Goal: Ask a question: Seek information or help from site administrators or community

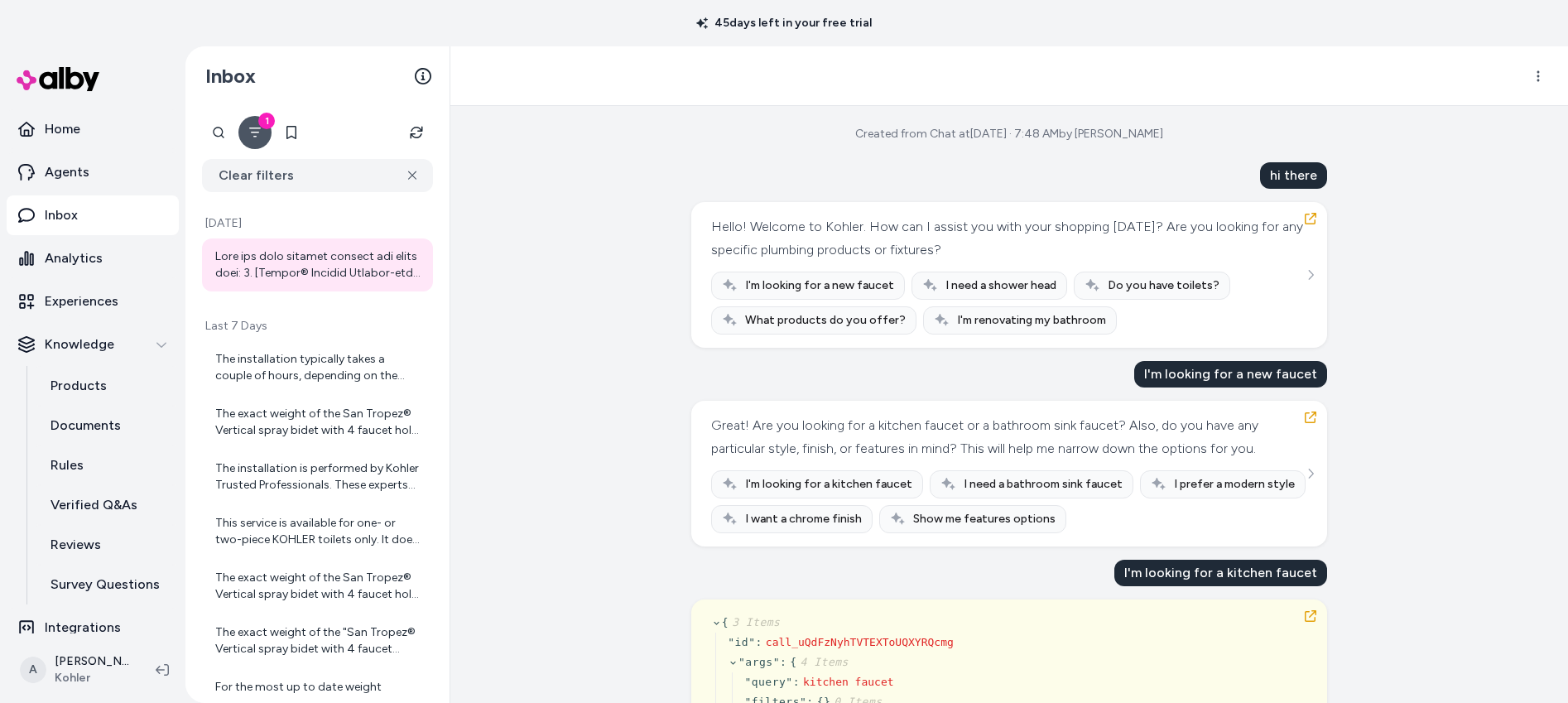
click at [604, 262] on div "Created from Chat at Sep 30, 2025 · 7:48 AM by Thiago Salvatore hi there Hello!…" at bounding box center [1008, 404] width 1117 height 597
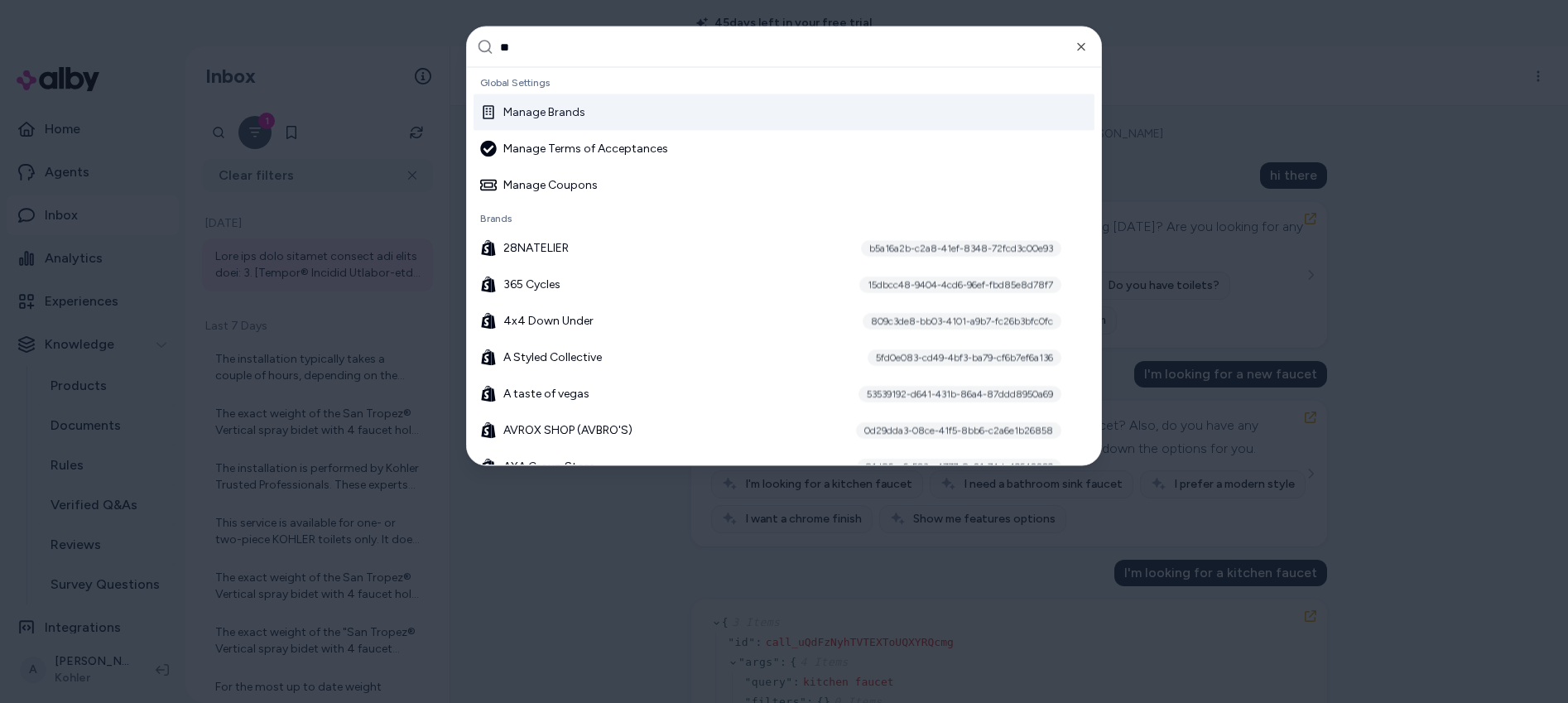
type input "***"
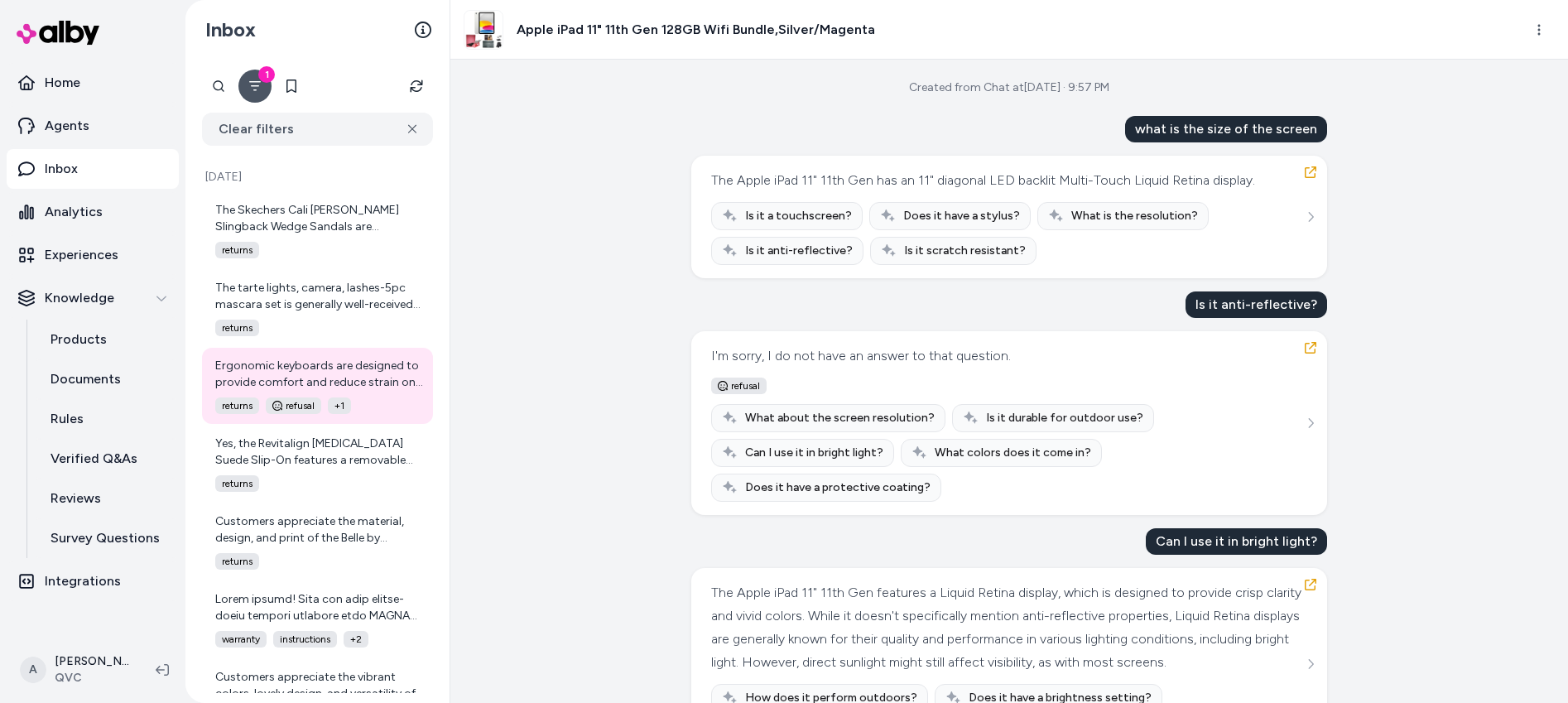
click at [757, 380] on span "refusal" at bounding box center [739, 386] width 55 height 17
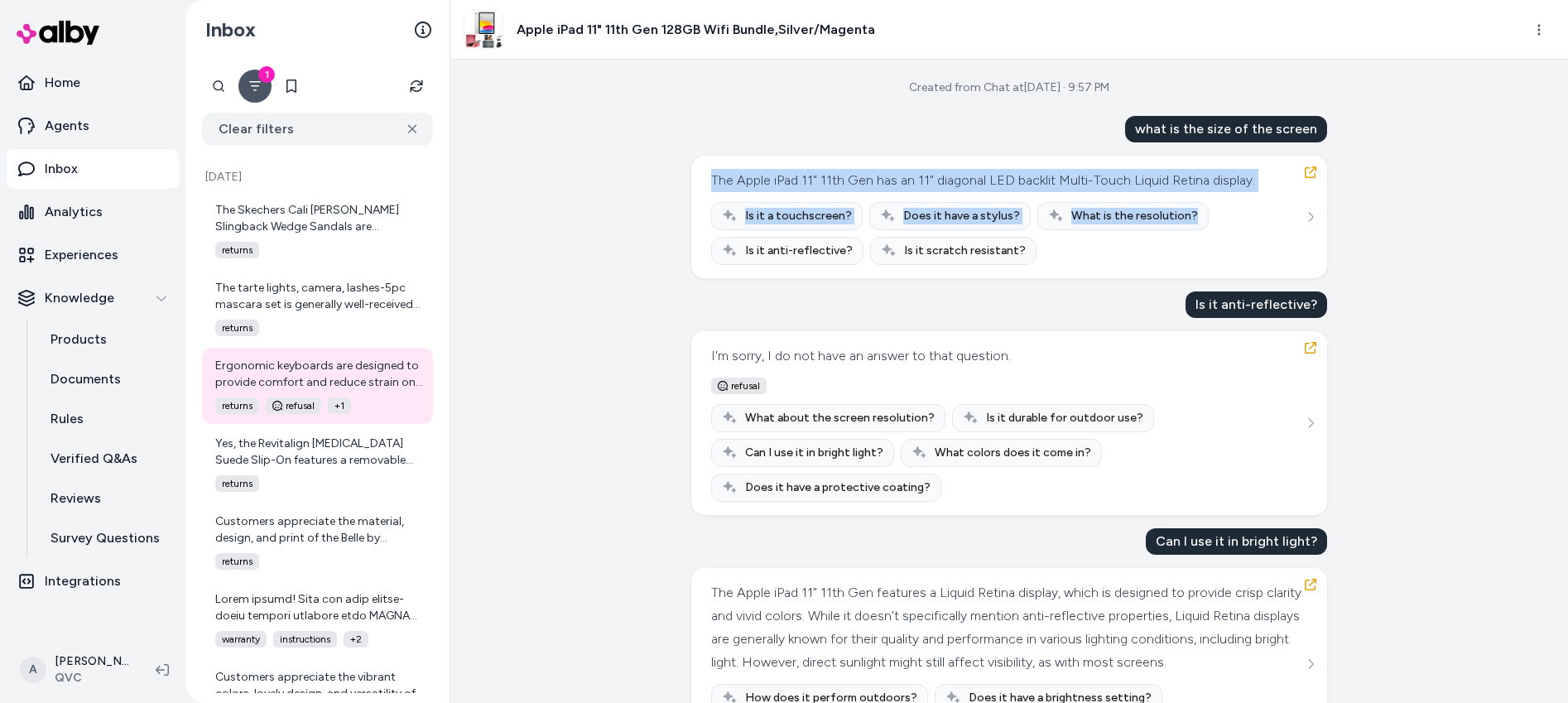
drag, startPoint x: 704, startPoint y: 180, endPoint x: 1115, endPoint y: 128, distance: 414.3
click at [1075, 268] on div "The Apple iPad 11" 11th Gen has an 11" diagonal LED backlit Multi-Touch Liquid …" at bounding box center [1008, 217] width 636 height 123
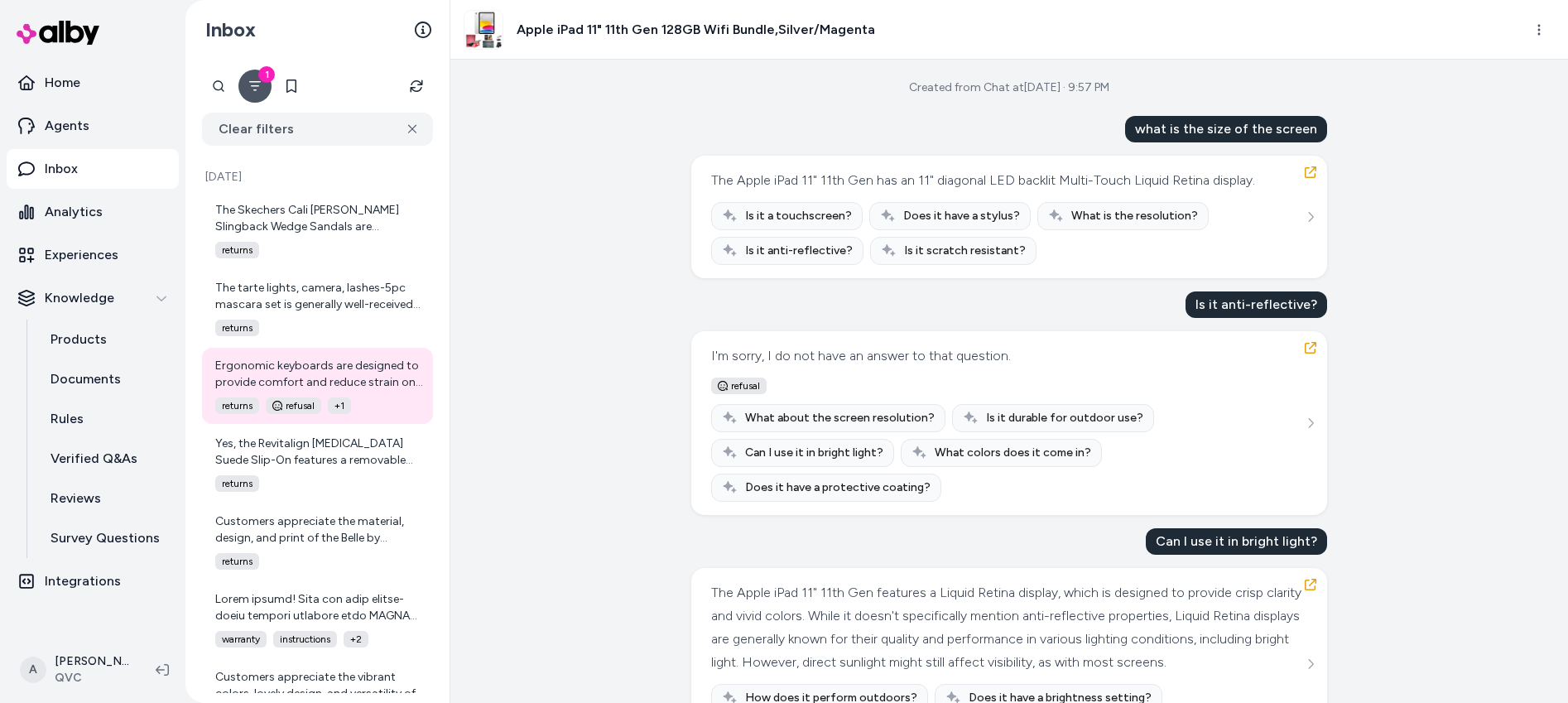
click at [1165, 125] on div "what is the size of the screen" at bounding box center [1226, 129] width 202 height 27
click at [1151, 127] on div "what is the size of the screen" at bounding box center [1226, 129] width 202 height 27
click at [1229, 122] on div "what is the size of the screen" at bounding box center [1226, 129] width 202 height 27
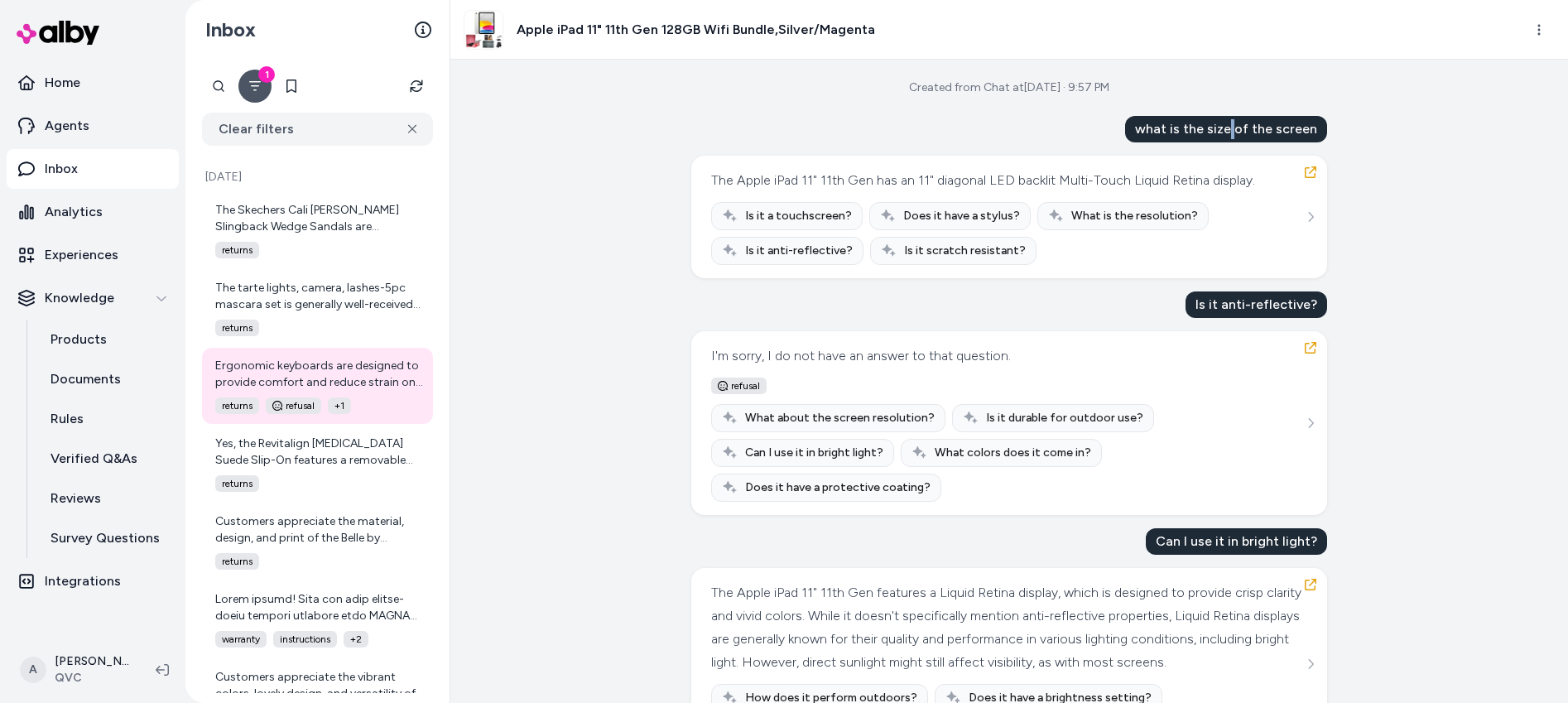
click at [1229, 122] on div "what is the size of the screen" at bounding box center [1226, 129] width 202 height 27
click at [775, 246] on span "Is it anti-reflective?" at bounding box center [798, 250] width 108 height 17
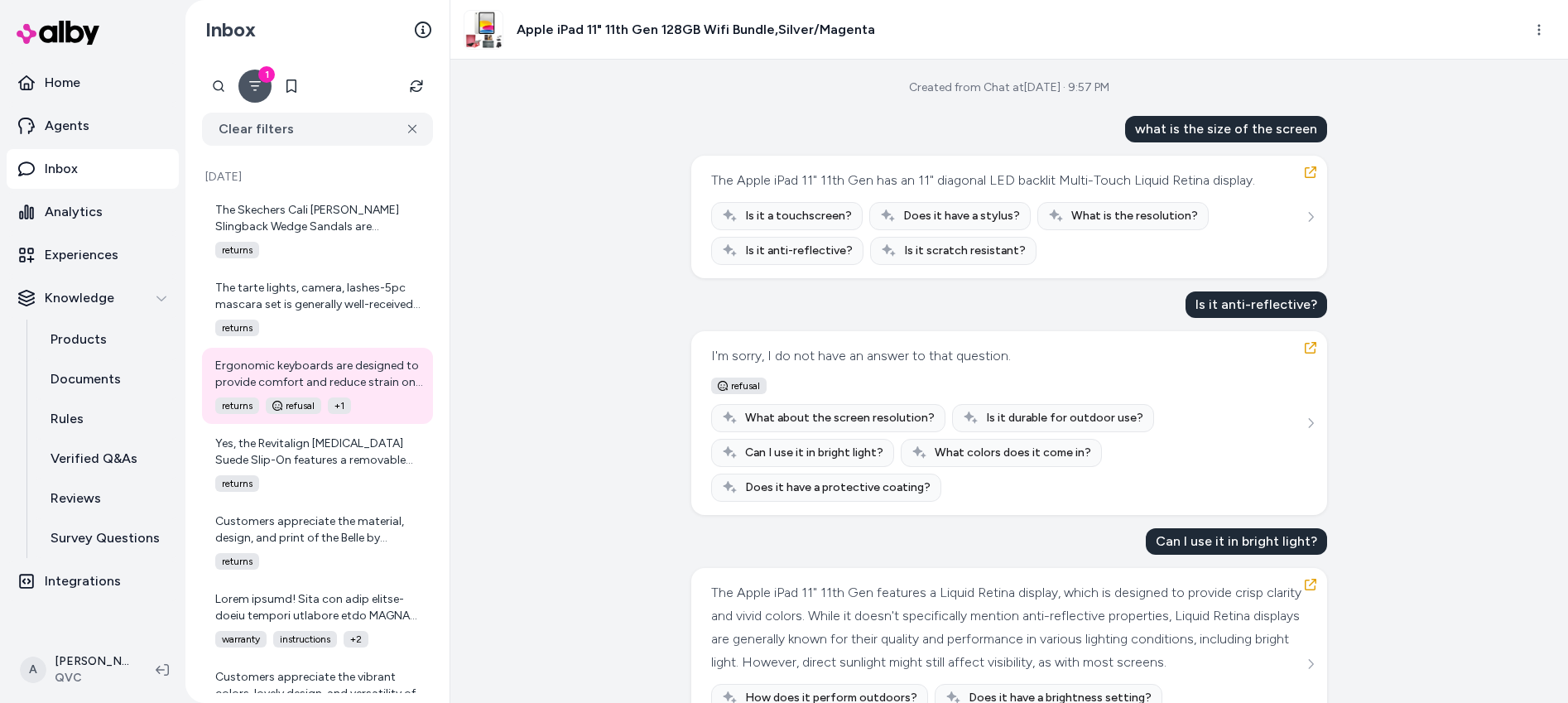
click at [1256, 308] on div "Is it anti-reflective?" at bounding box center [1256, 305] width 141 height 27
drag, startPoint x: 721, startPoint y: 360, endPoint x: 1008, endPoint y: 348, distance: 287.3
click at [1008, 348] on div "I'm sorry, I do not have an answer to that question. refusal What about the scr…" at bounding box center [1008, 422] width 596 height 157
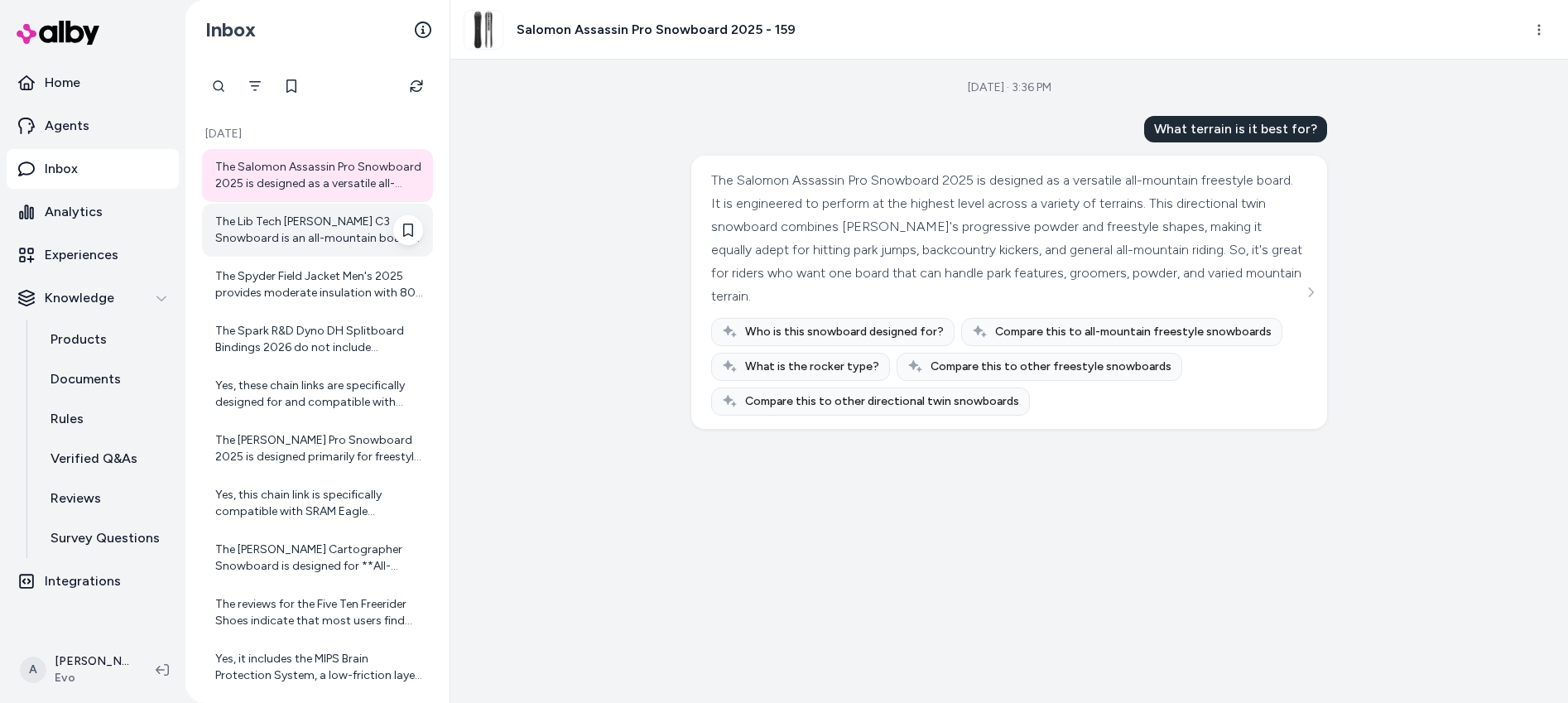
click at [293, 241] on div "The Lib Tech Jamie Lynn C3 Snowboard is an all-mountain board designed to handl…" at bounding box center [319, 229] width 208 height 33
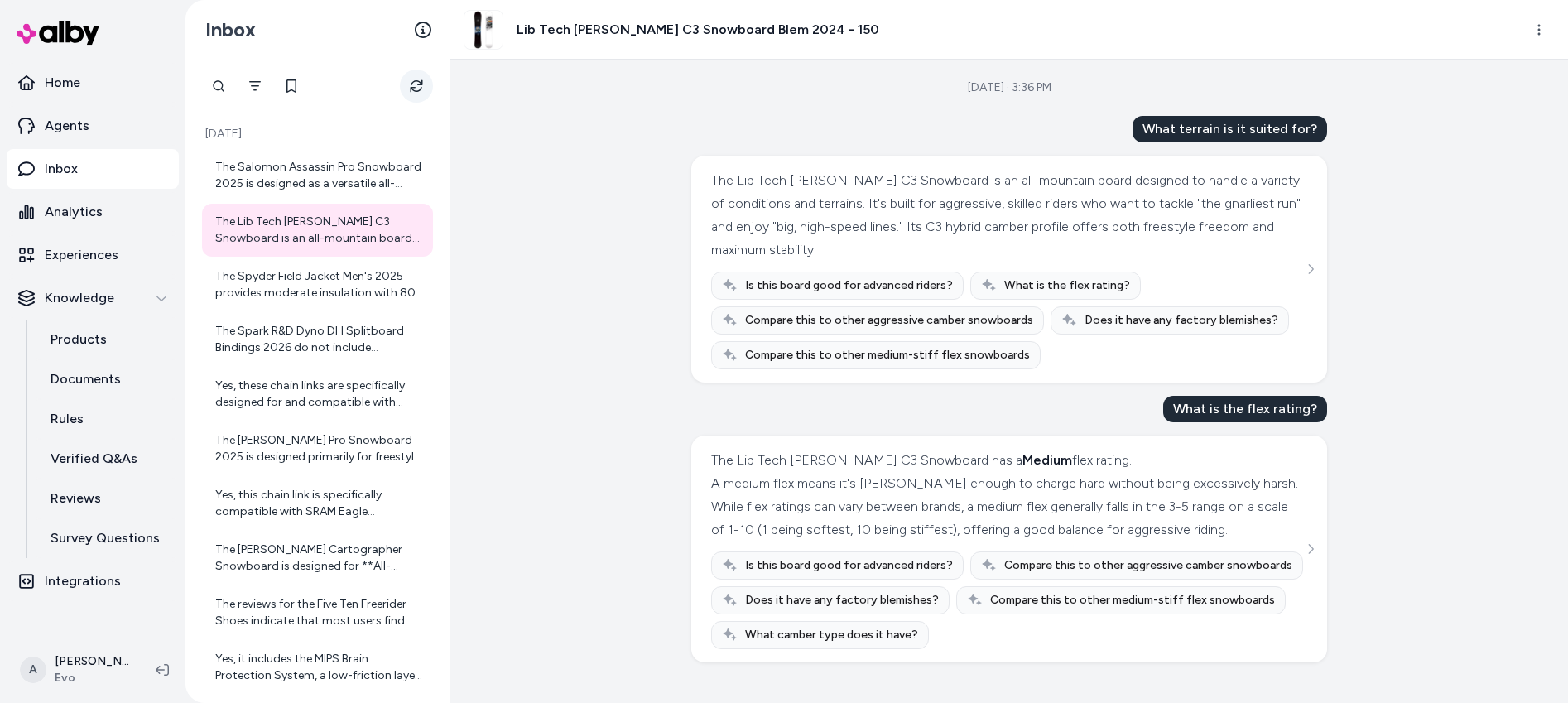
click at [417, 82] on icon "Refresh" at bounding box center [415, 85] width 13 height 13
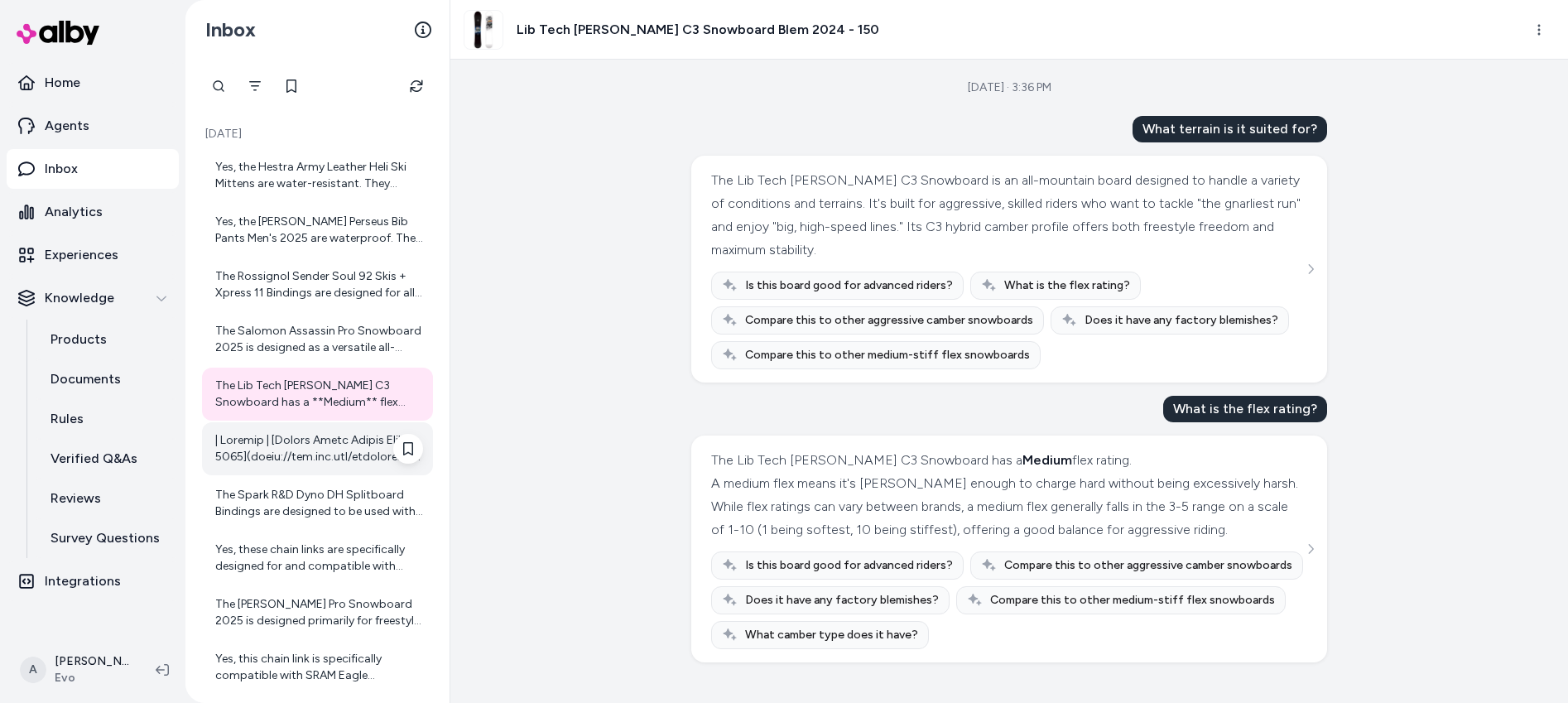
click at [310, 451] on div at bounding box center [319, 448] width 208 height 33
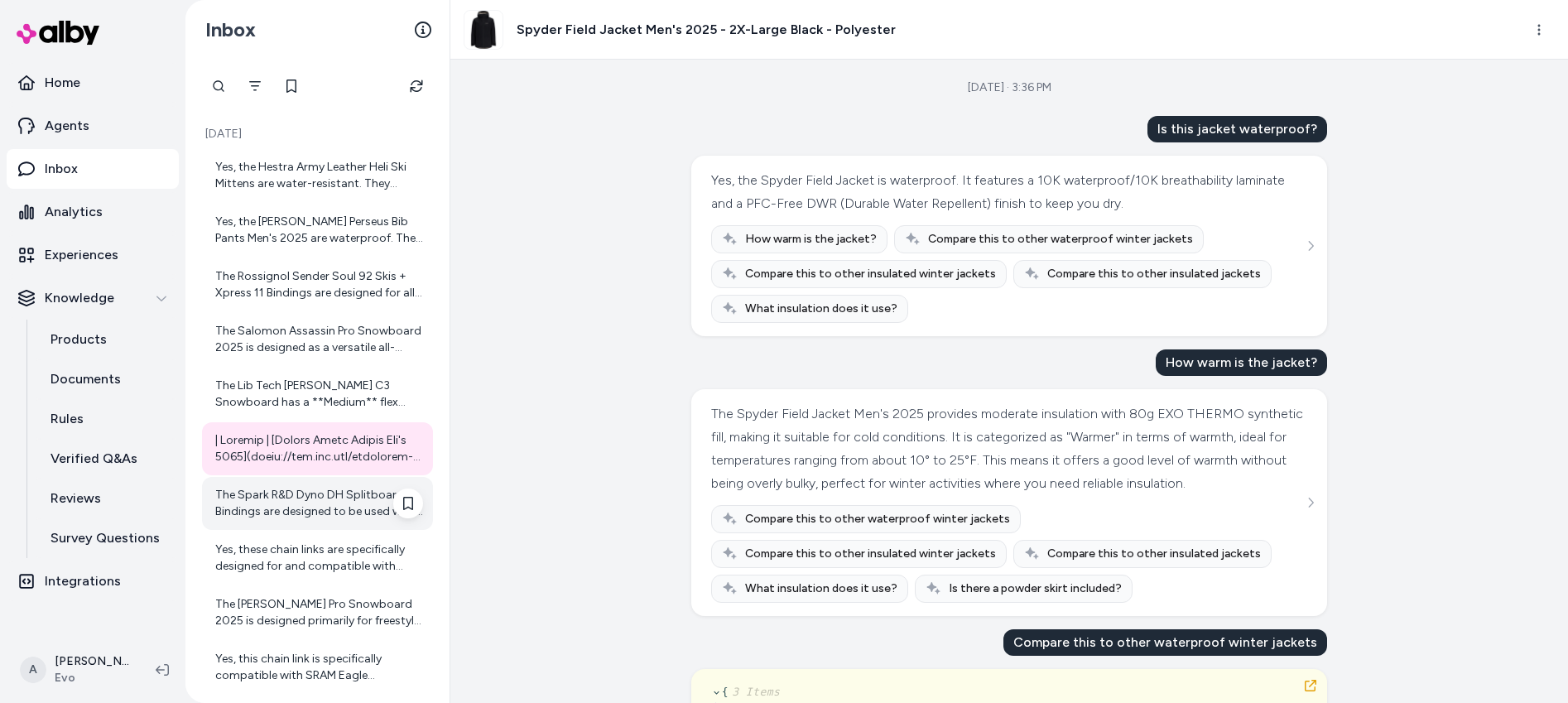
click at [305, 507] on div "The Spark R&D Dyno DH Splitboard Bindings are designed to be used with alpine t…" at bounding box center [319, 502] width 208 height 33
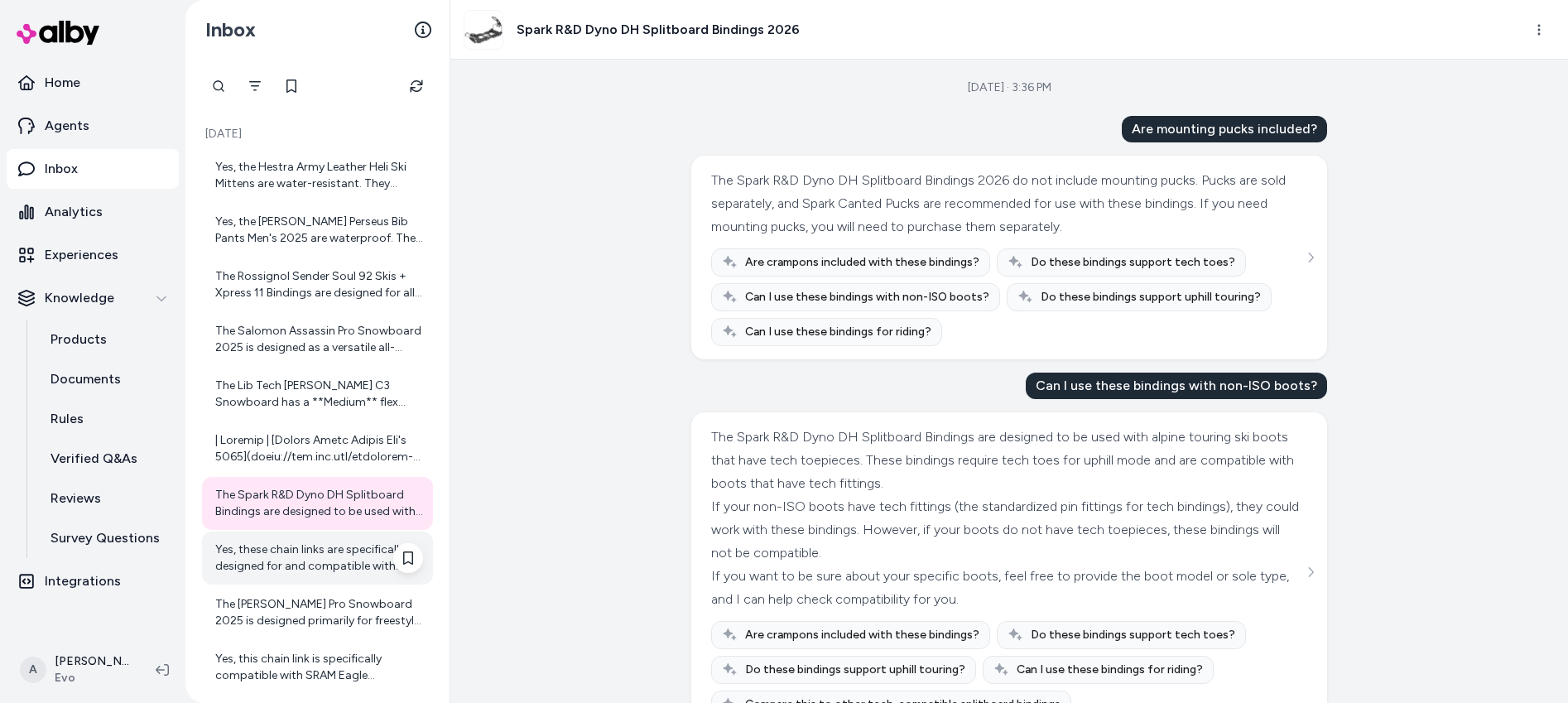
click at [302, 553] on div "Yes, these chain links are specifically designed for and compatible with SRAM E…" at bounding box center [319, 557] width 208 height 33
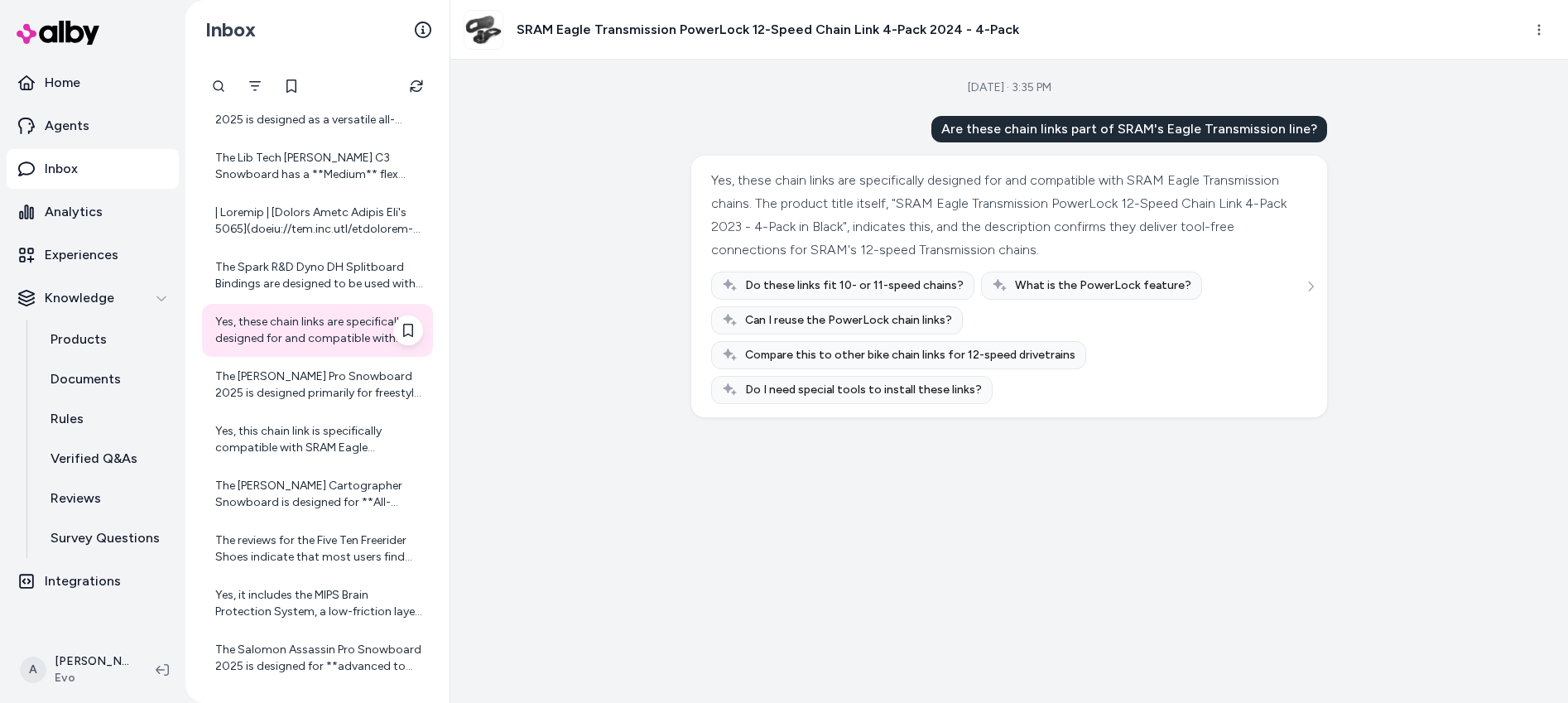
scroll to position [263, 0]
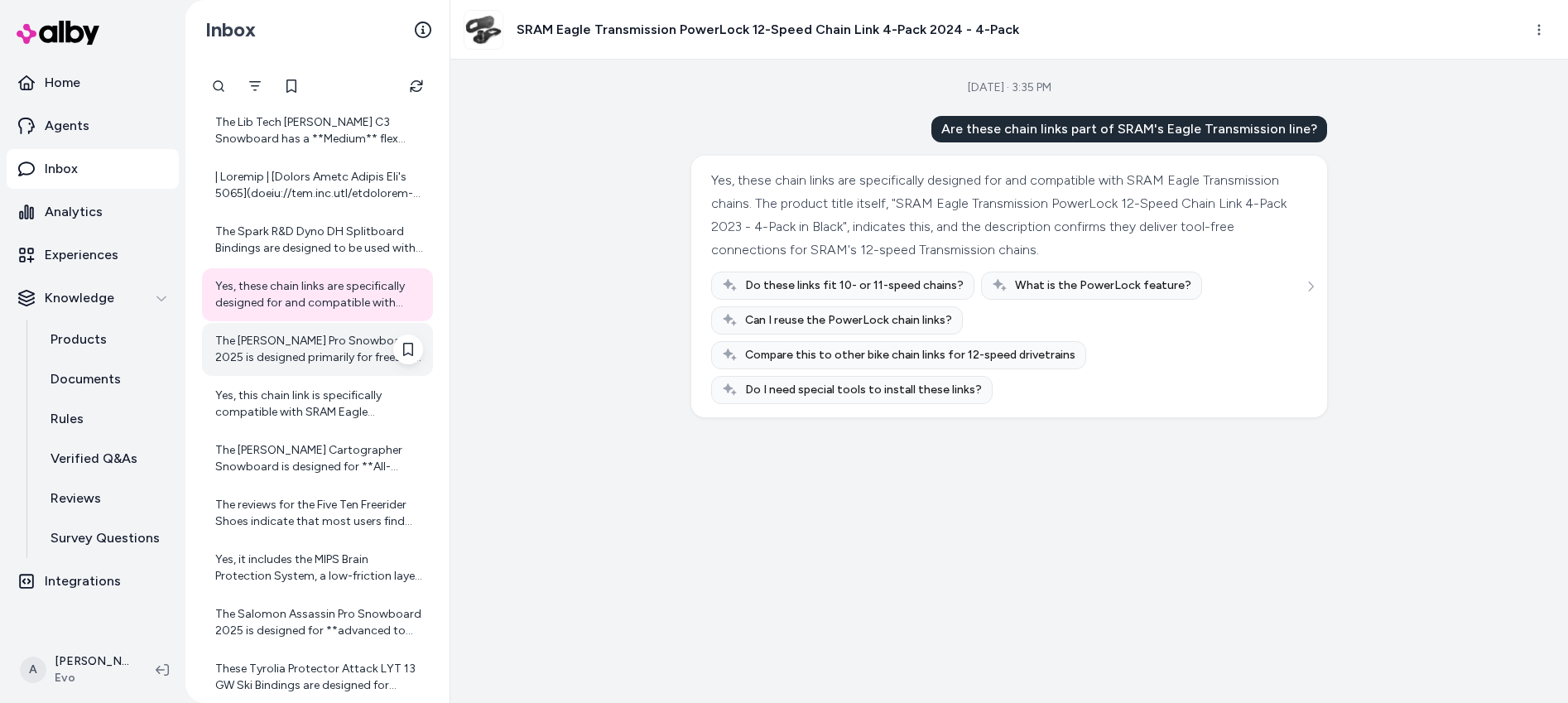
click at [322, 346] on div "The Salomon Huck Knife Pro Snowboard 2025 is designed primarily for freestyle t…" at bounding box center [319, 349] width 208 height 33
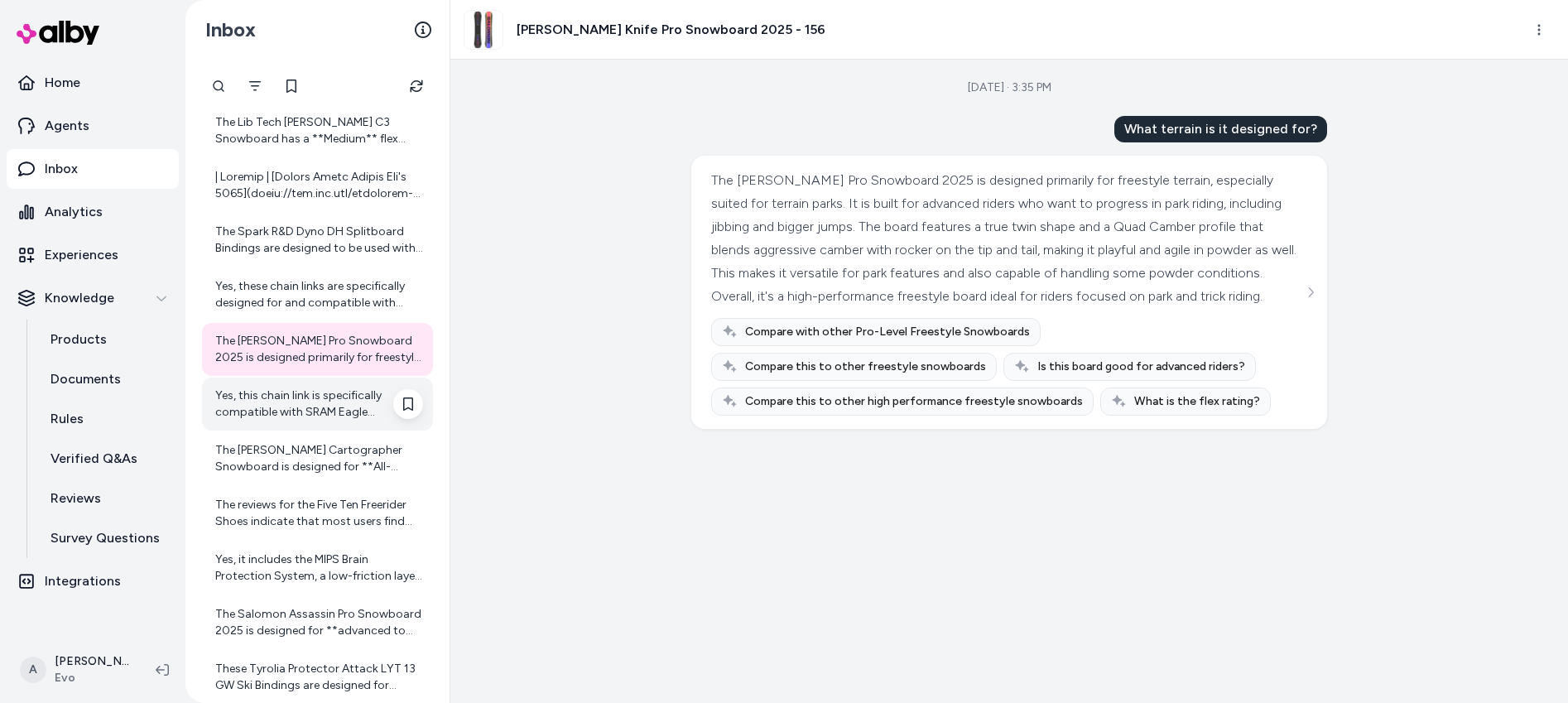
click at [305, 397] on div "Yes, this chain link is specifically compatible with SRAM Eagle Transmission 12…" at bounding box center [319, 403] width 208 height 33
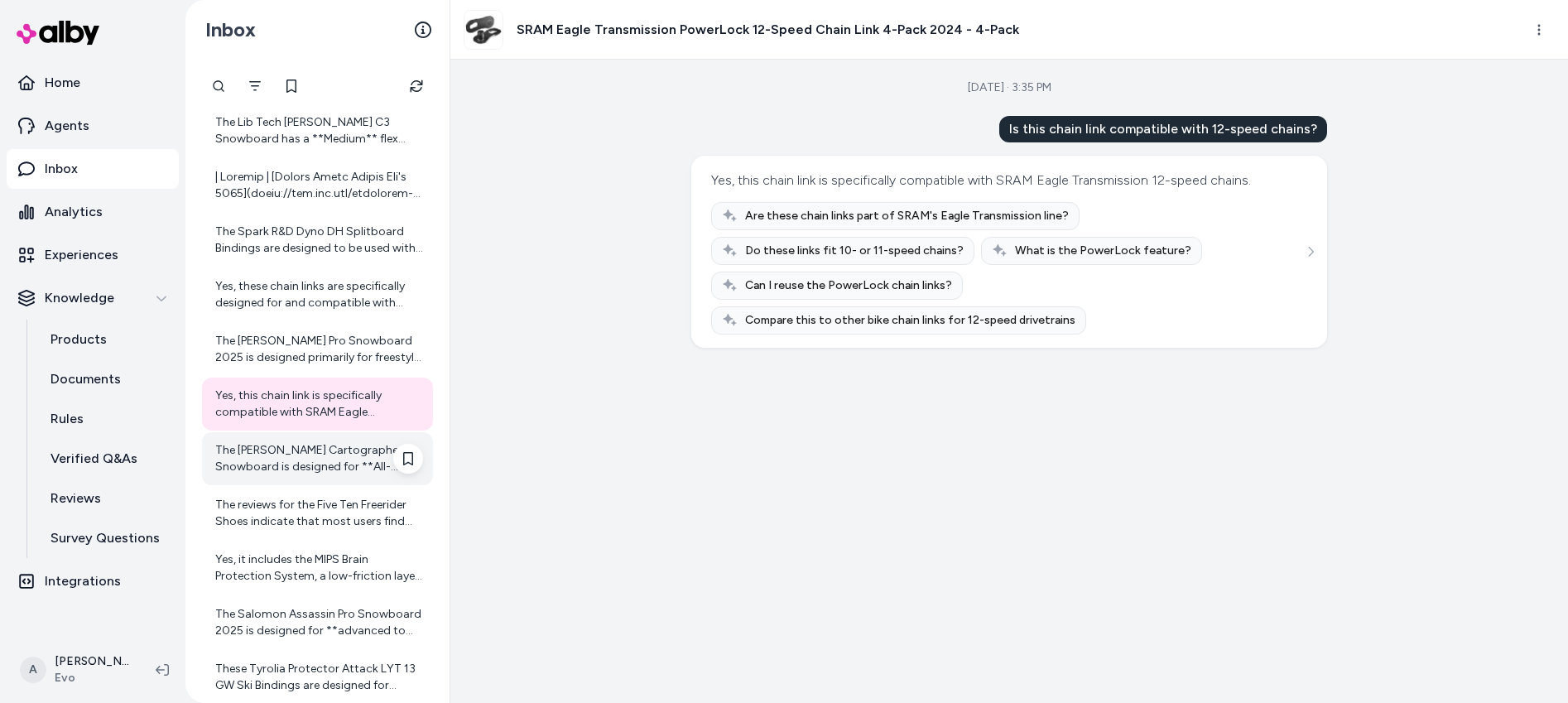
click at [322, 459] on div "The Burton Cartographer Snowboard is designed for **All-Mountain** and **Freeri…" at bounding box center [319, 458] width 208 height 33
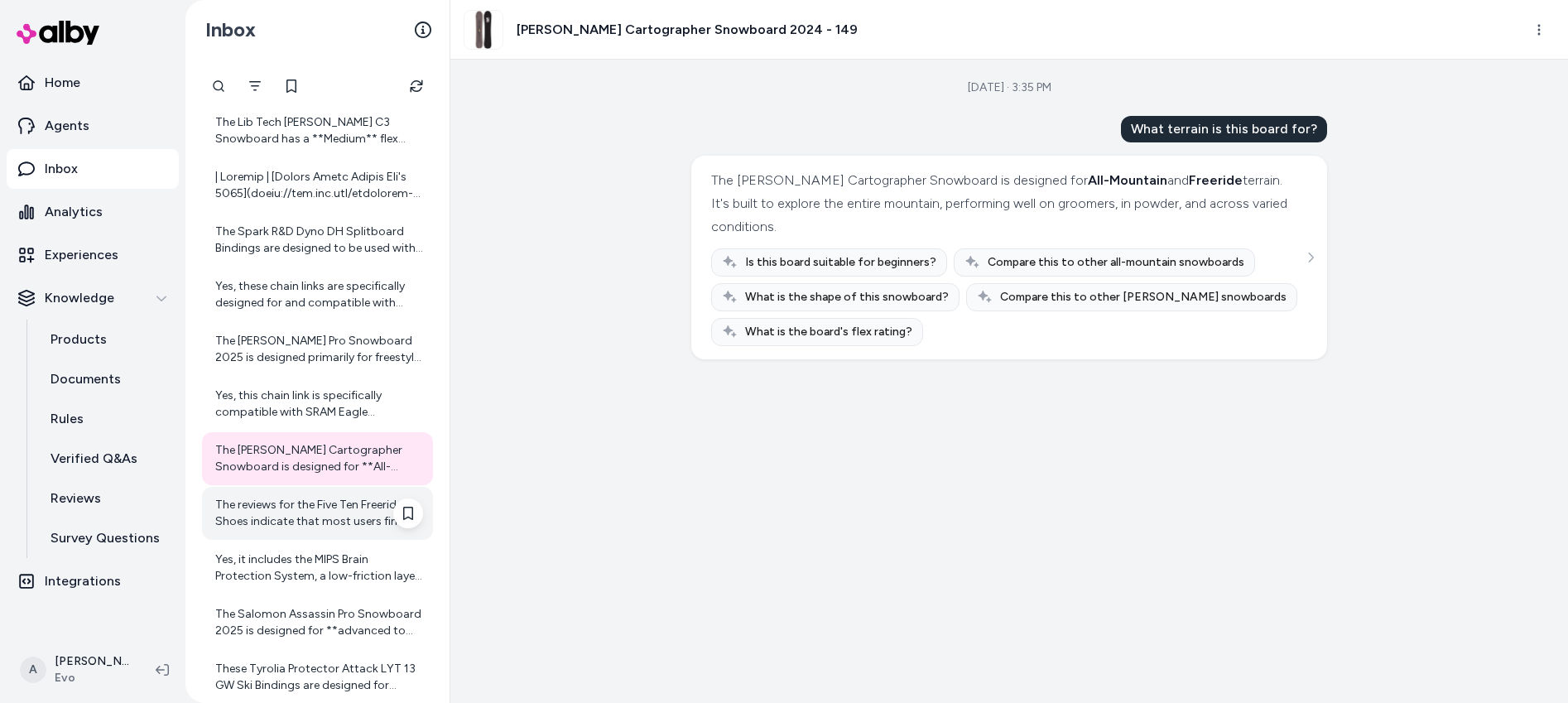
click at [312, 516] on div "The reviews for the Five Ten Freerider Shoes indicate that most users find them…" at bounding box center [319, 512] width 208 height 33
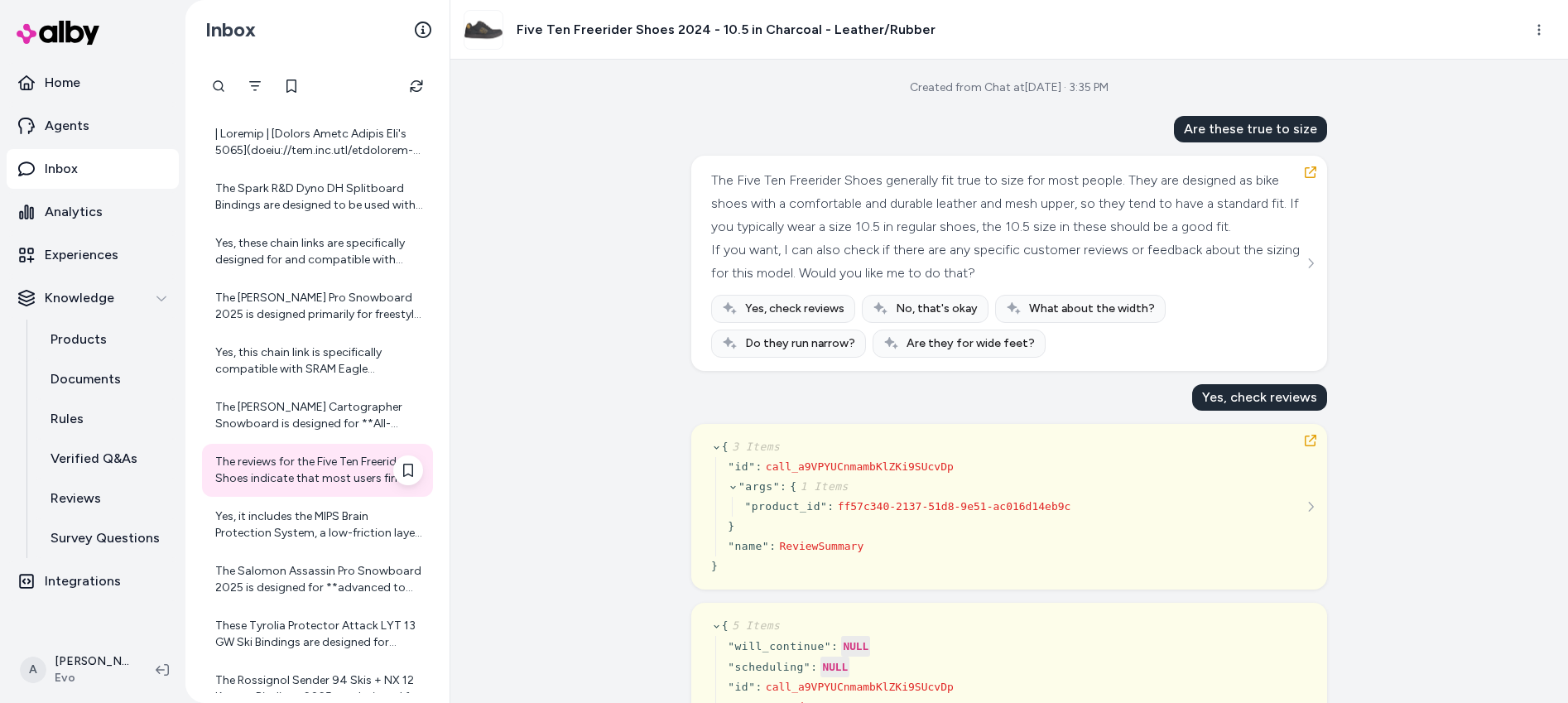
scroll to position [419, 0]
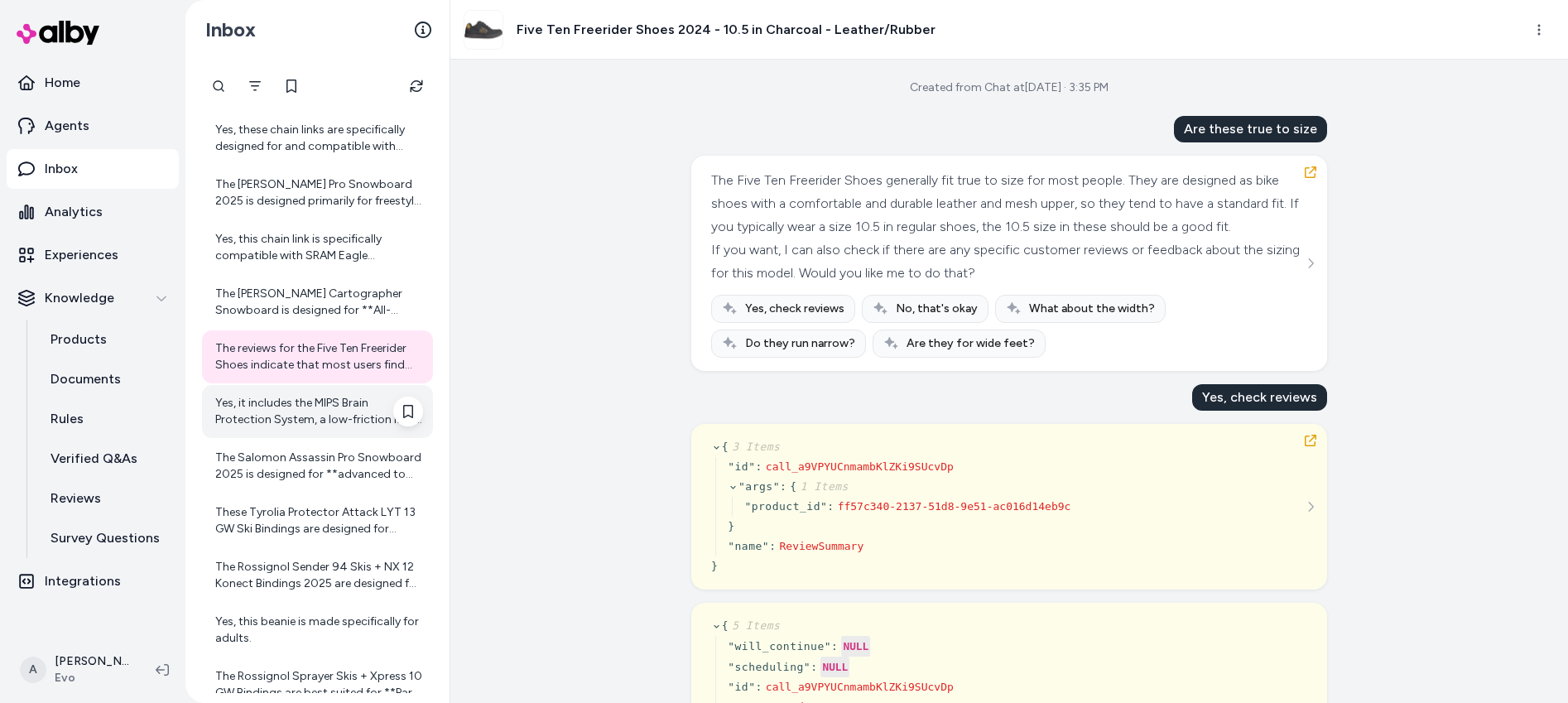
click at [313, 414] on div "Yes, it includes the MIPS Brain Protection System, a low-friction layer designe…" at bounding box center [319, 410] width 208 height 33
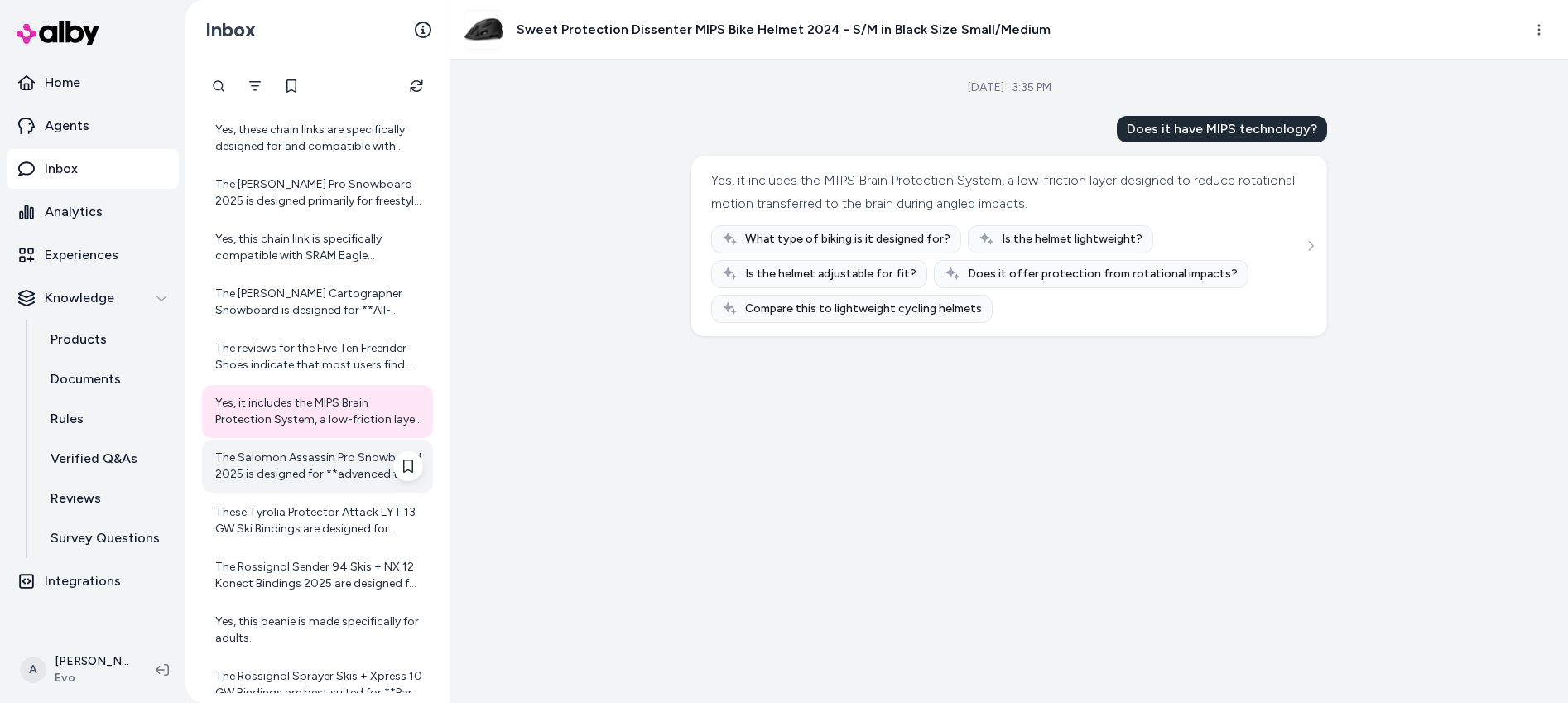
click at [305, 465] on div "The Salomon Assassin Pro Snowboard 2025 is designed for **advanced to expert ri…" at bounding box center [319, 466] width 208 height 33
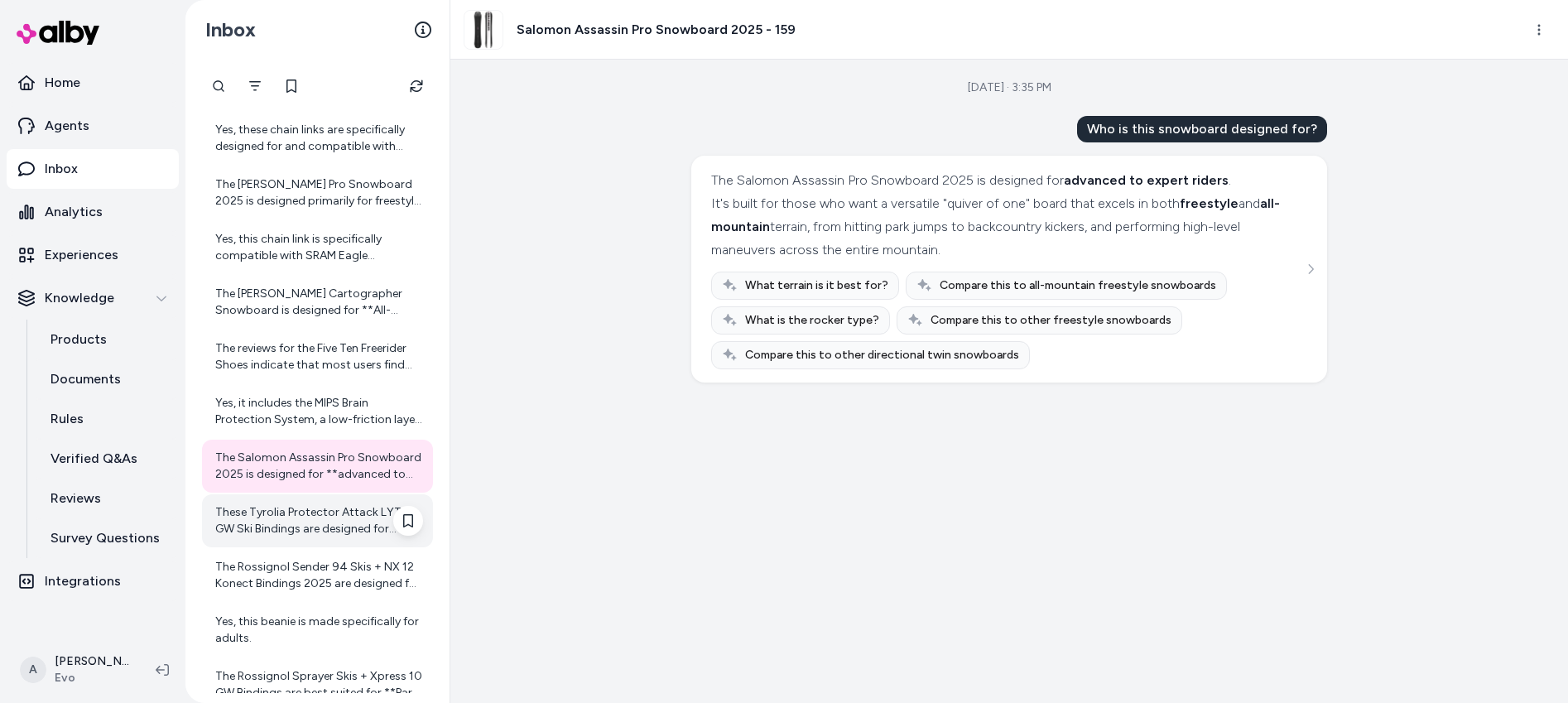
click at [293, 533] on div "These Tyrolia Protector Attack LYT 13 GW Ski Bindings are designed for **Advanc…" at bounding box center [319, 520] width 208 height 33
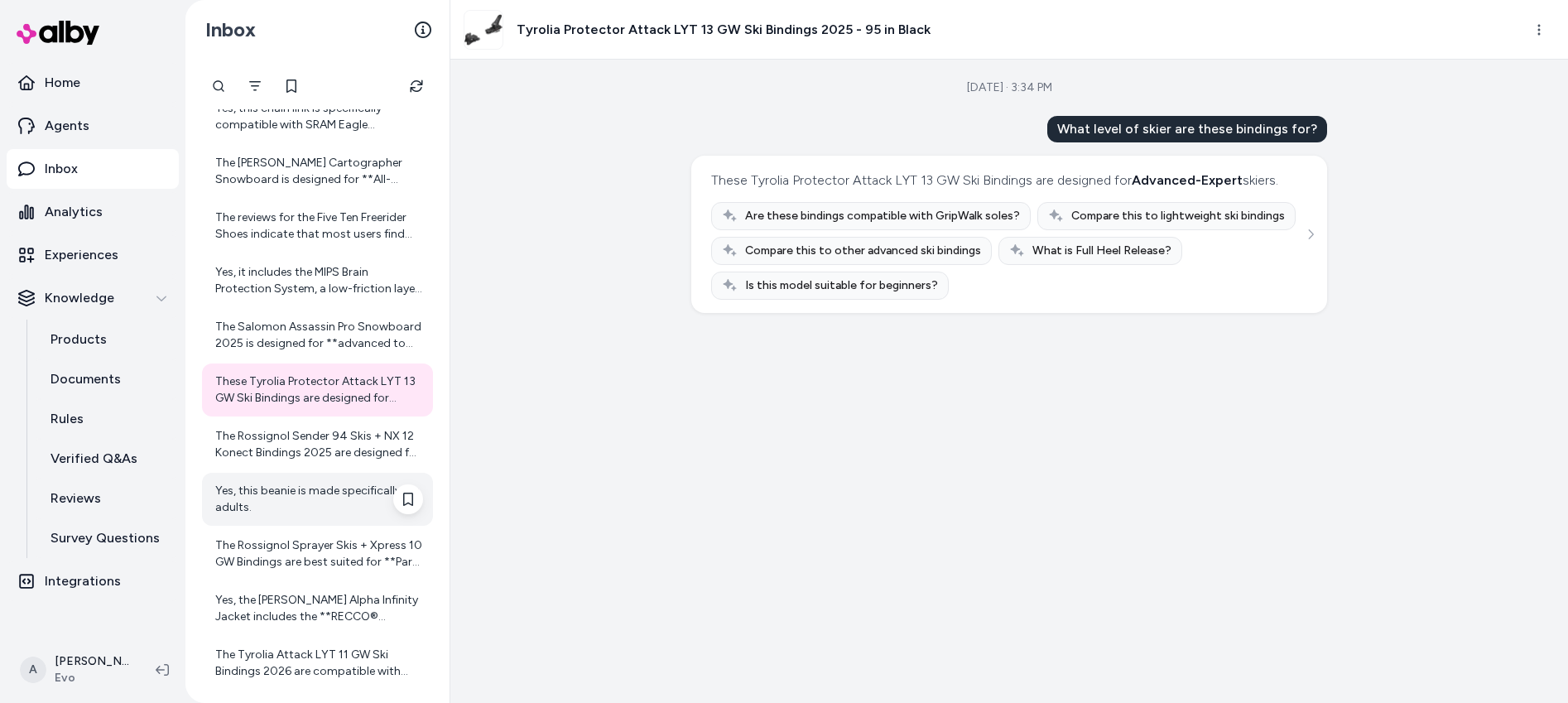
scroll to position [552, 0]
click at [323, 445] on div "The Rossignol Sender 94 Skis + NX 12 Konect Bindings 2025 are designed for all-…" at bounding box center [319, 442] width 208 height 33
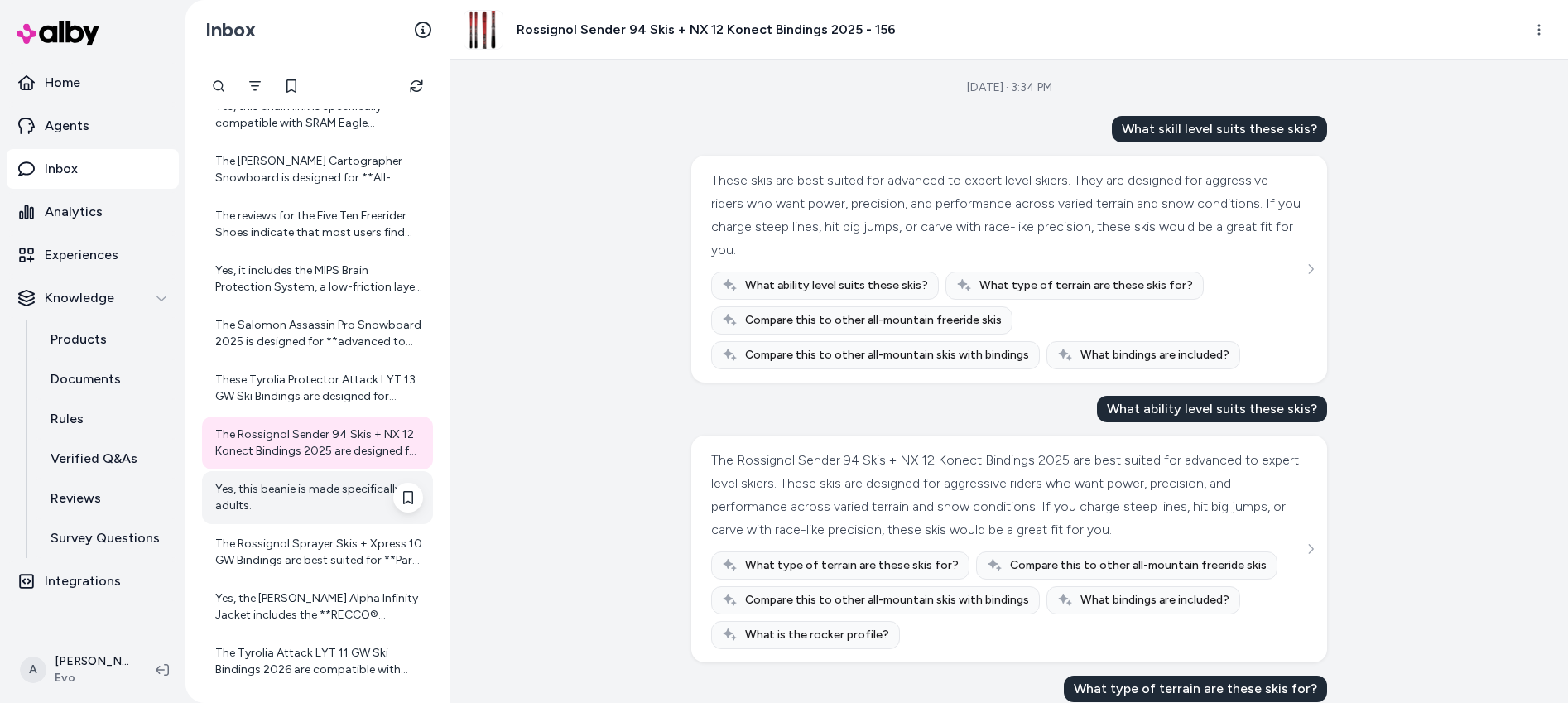
click at [302, 498] on div "Yes, this beanie is made specifically for adults." at bounding box center [319, 496] width 208 height 33
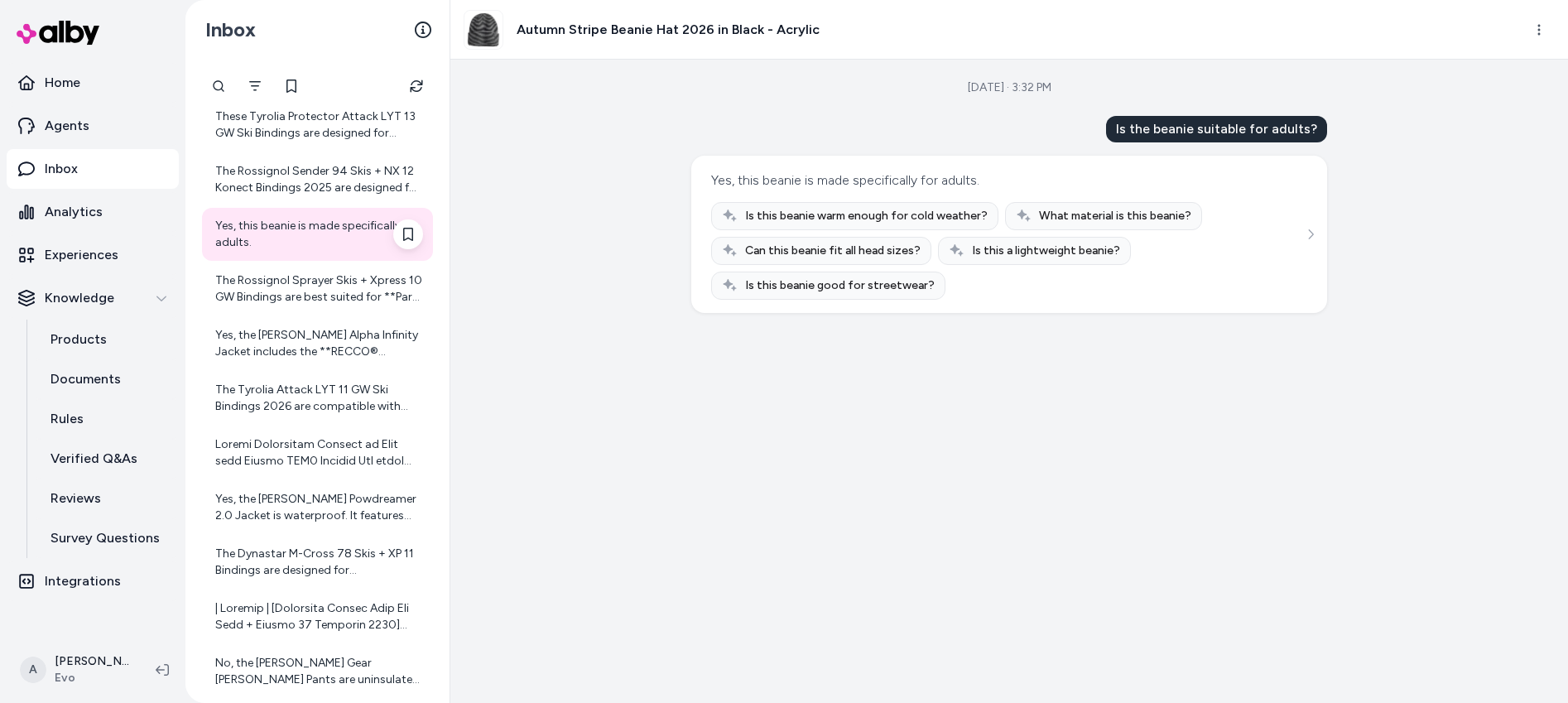
scroll to position [826, 0]
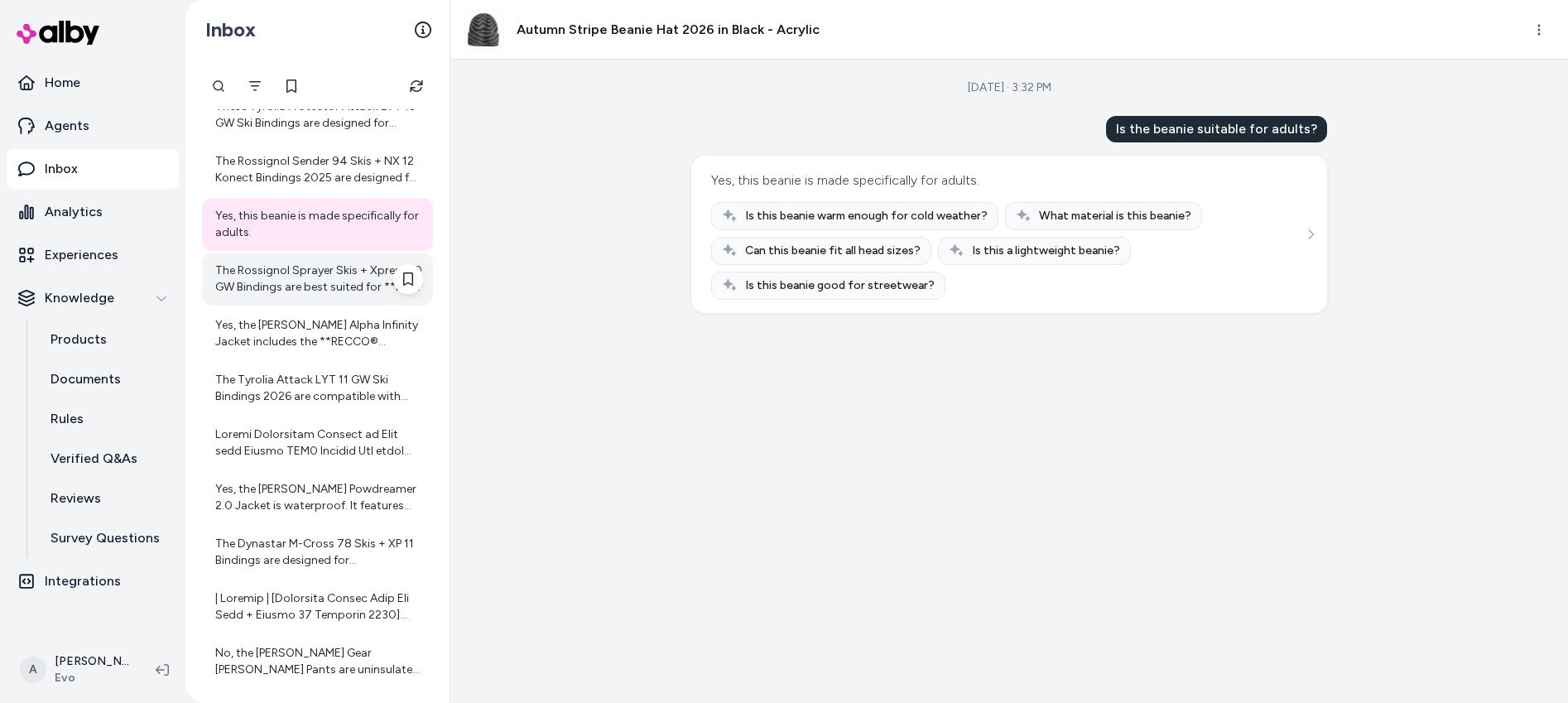
click at [310, 299] on div "The Rossignol Sprayer Skis + Xpress 10 GW Bindings are best suited for **Park &…" at bounding box center [317, 279] width 231 height 53
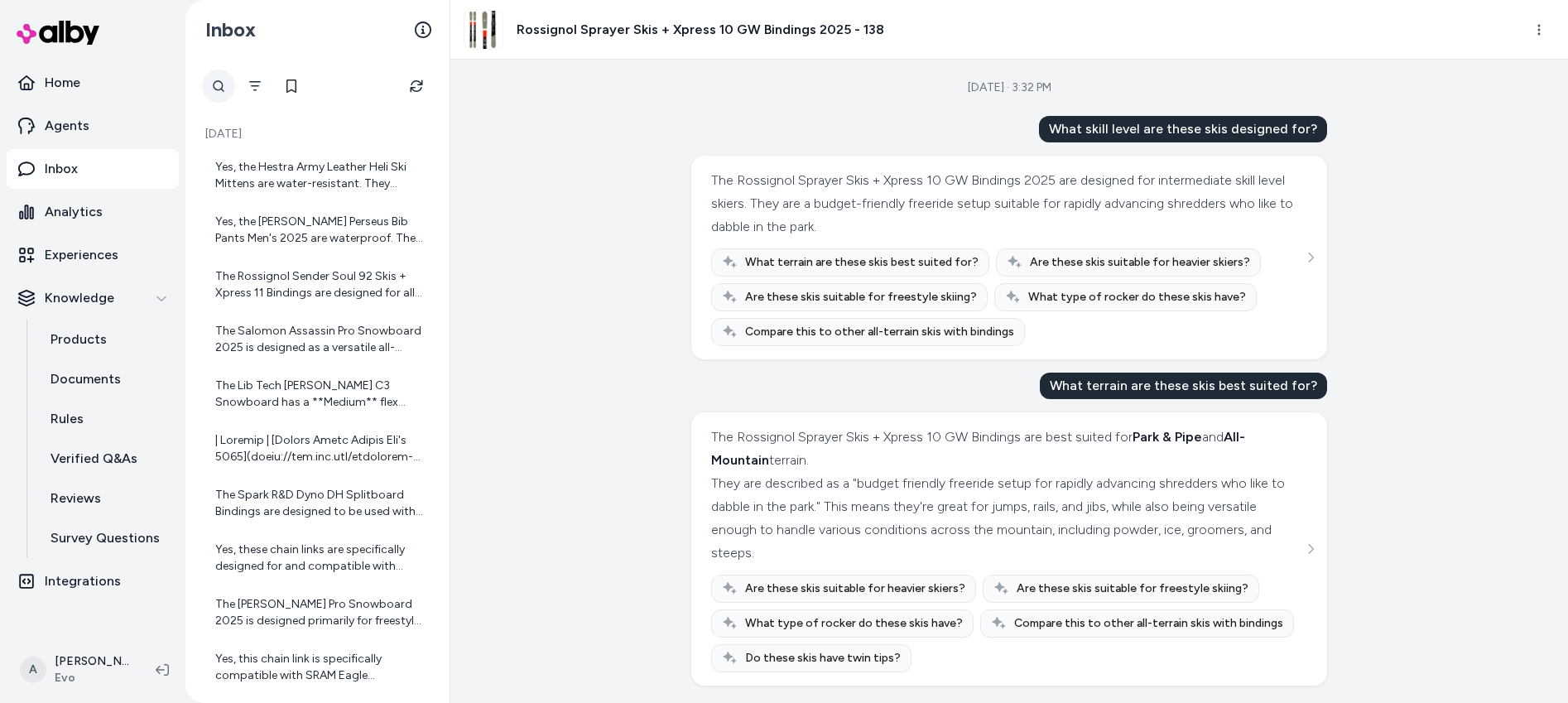
click at [218, 93] on div at bounding box center [218, 85] width 33 height 33
click at [272, 93] on input "text" at bounding box center [280, 85] width 157 height 33
type input "**********"
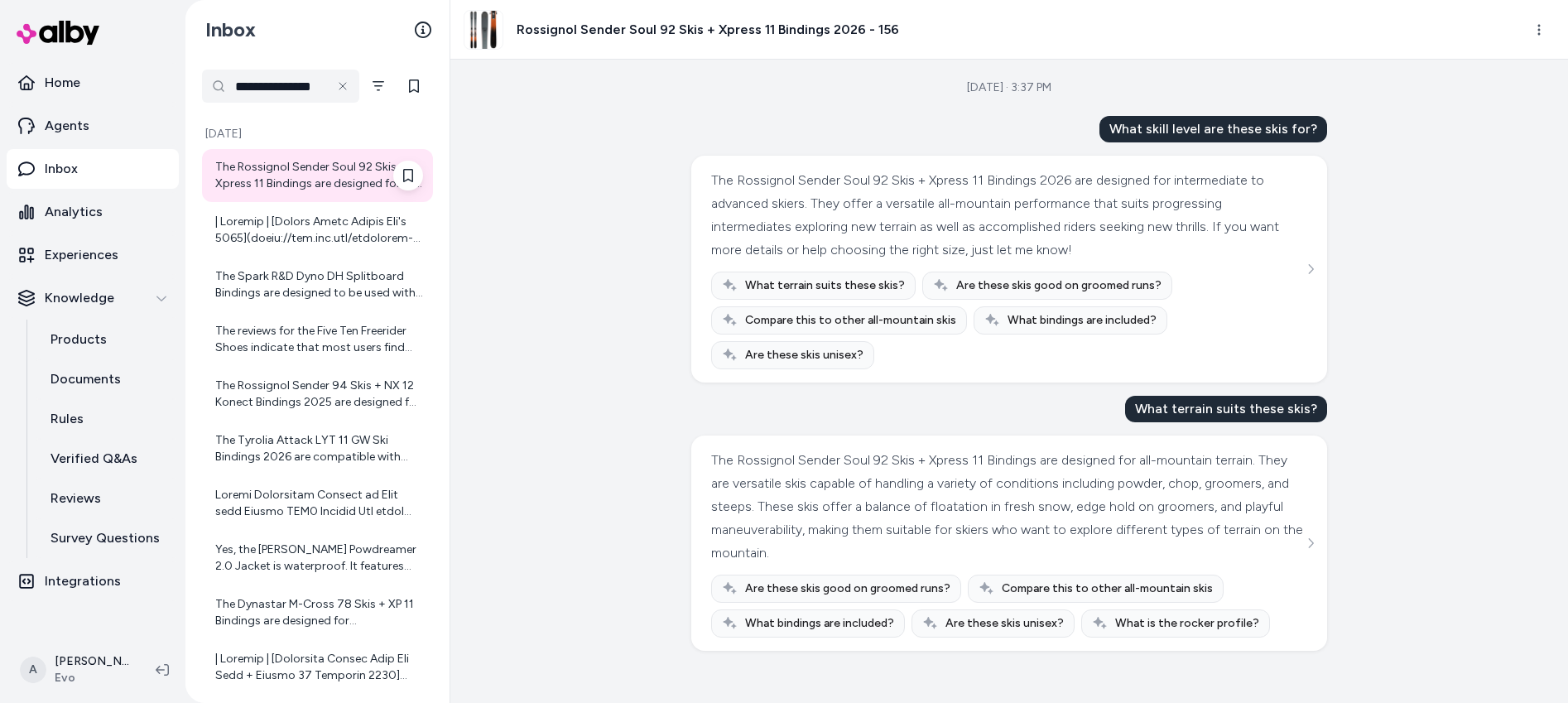
click at [312, 175] on div "The Rossignol Sender Soul 92 Skis + Xpress 11 Bindings are designed for all-mou…" at bounding box center [319, 175] width 208 height 33
click at [272, 244] on div at bounding box center [319, 229] width 208 height 33
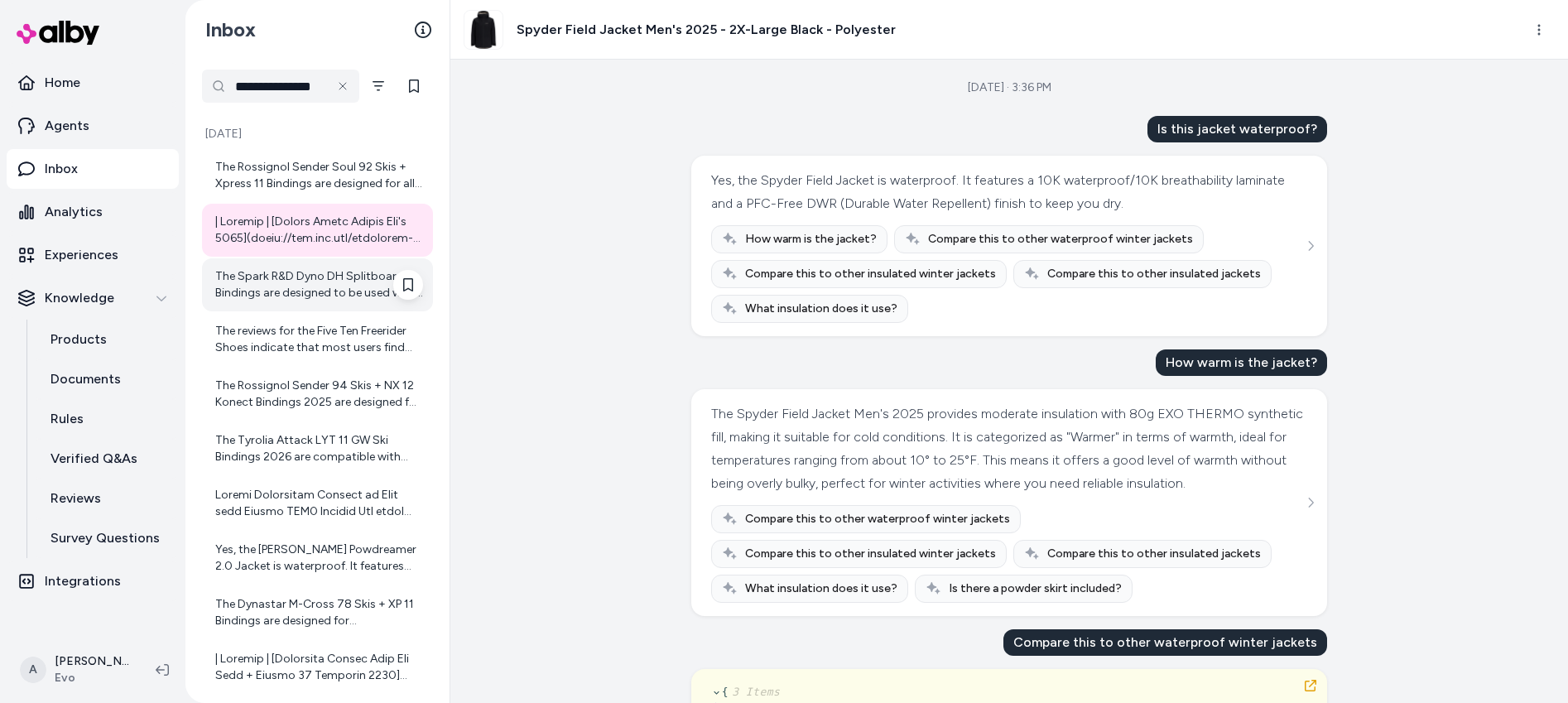
click at [312, 309] on div "The Spark R&D Dyno DH Splitboard Bindings are designed to be used with alpine t…" at bounding box center [317, 285] width 231 height 53
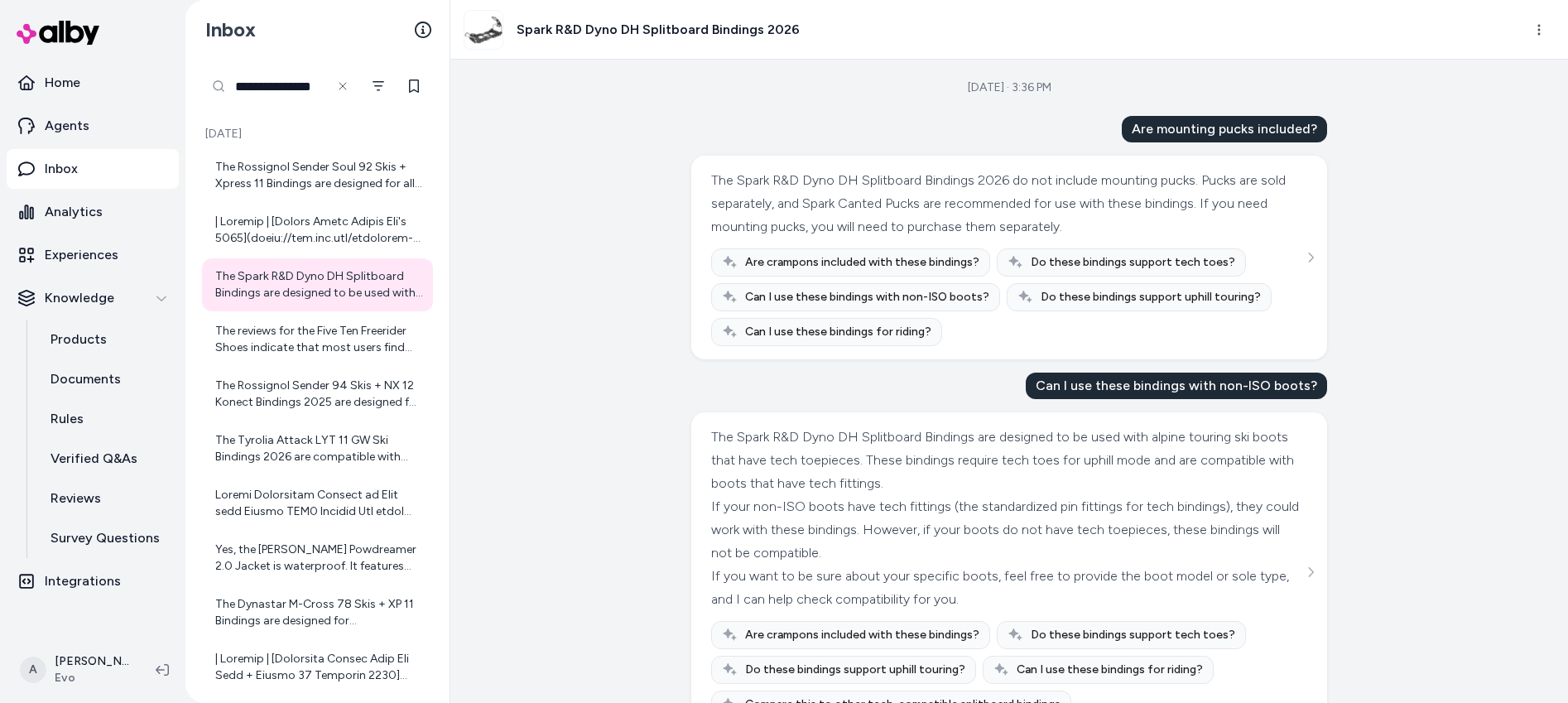
drag, startPoint x: 352, startPoint y: 99, endPoint x: 347, endPoint y: 89, distance: 11.2
click at [351, 95] on button at bounding box center [342, 86] width 27 height 27
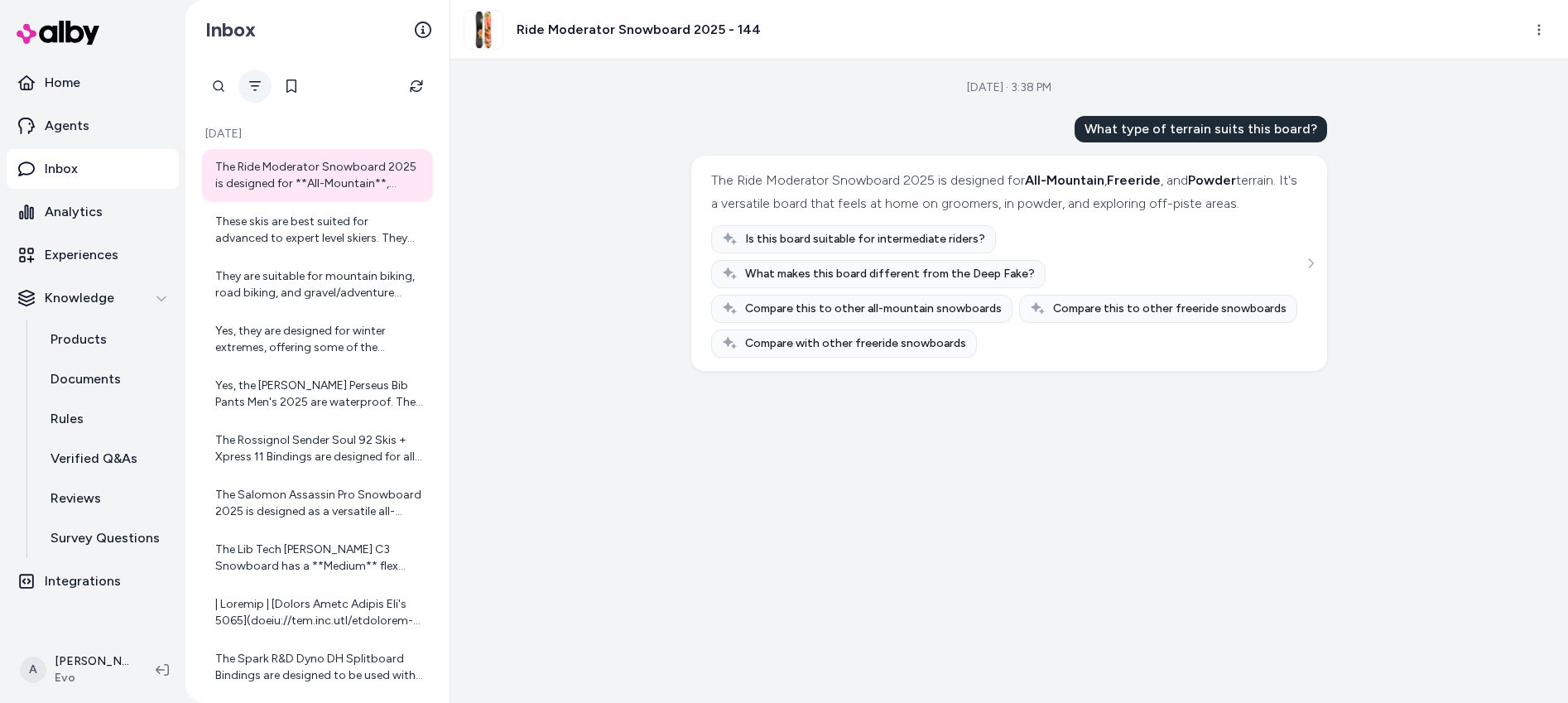
click at [260, 87] on icon "Filter" at bounding box center [254, 85] width 13 height 13
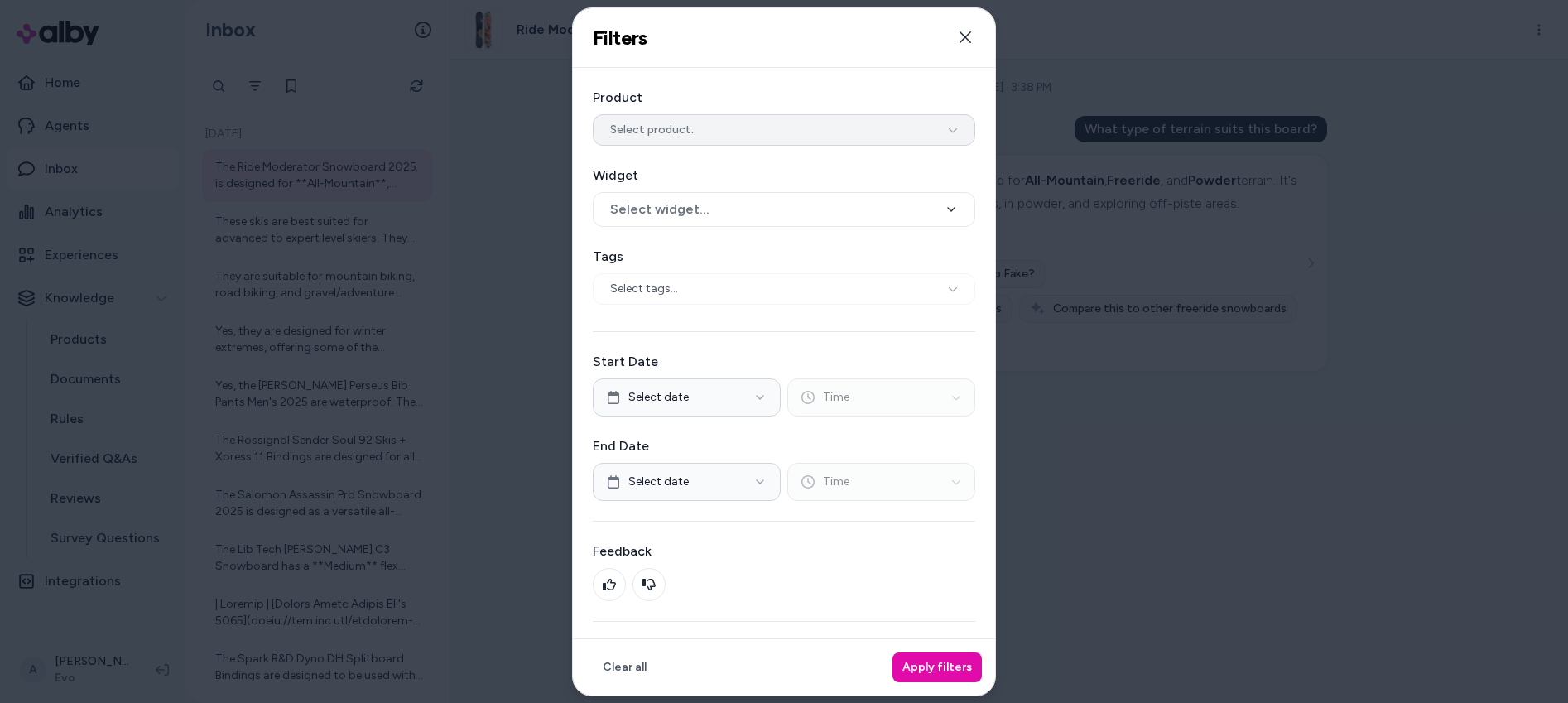
click at [951, 118] on button "Select product.." at bounding box center [783, 130] width 383 height 32
click at [937, 104] on label "Product" at bounding box center [783, 97] width 383 height 20
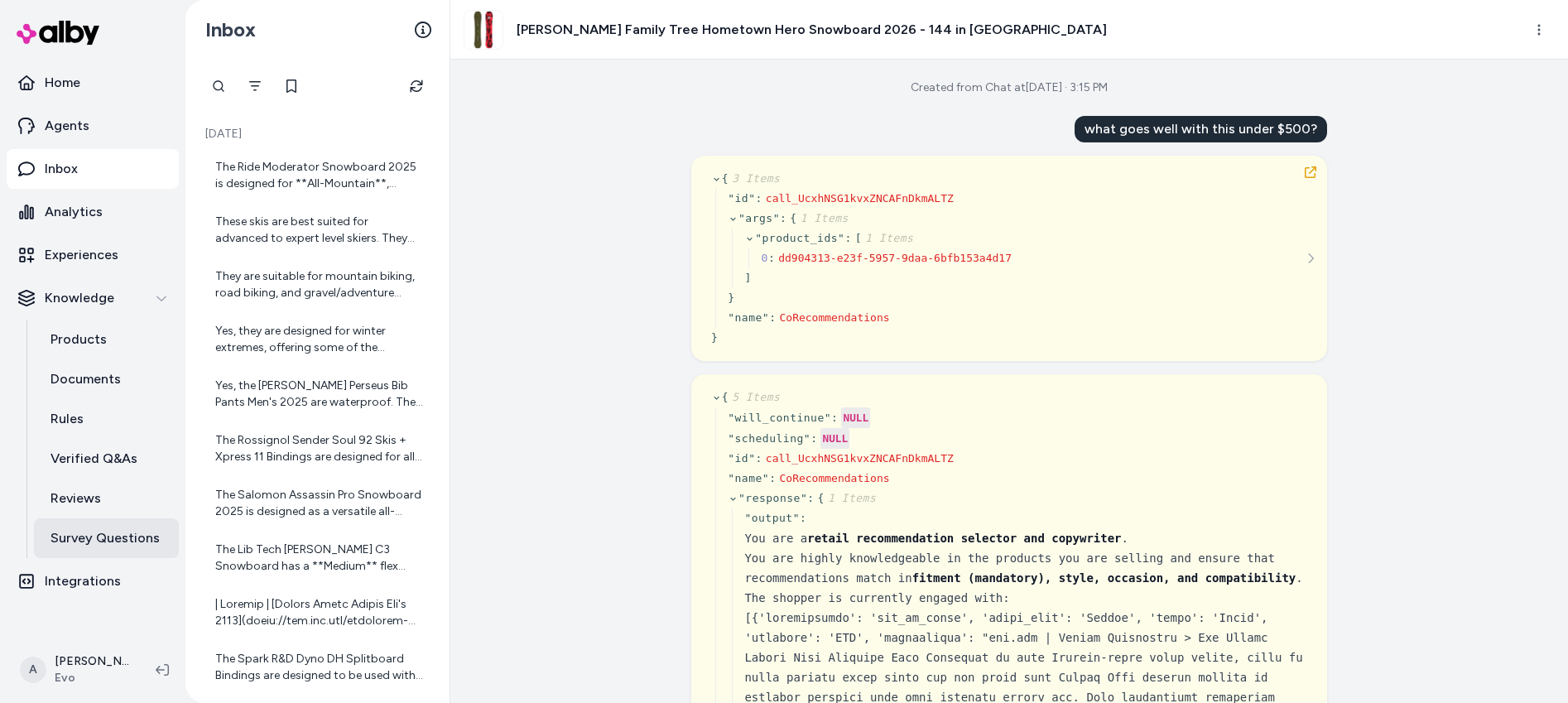
click at [1361, 247] on div "Created from Chat at Sep 30, 2025 · 3:15 PM what goes well with this under $500…" at bounding box center [1008, 381] width 1117 height 643
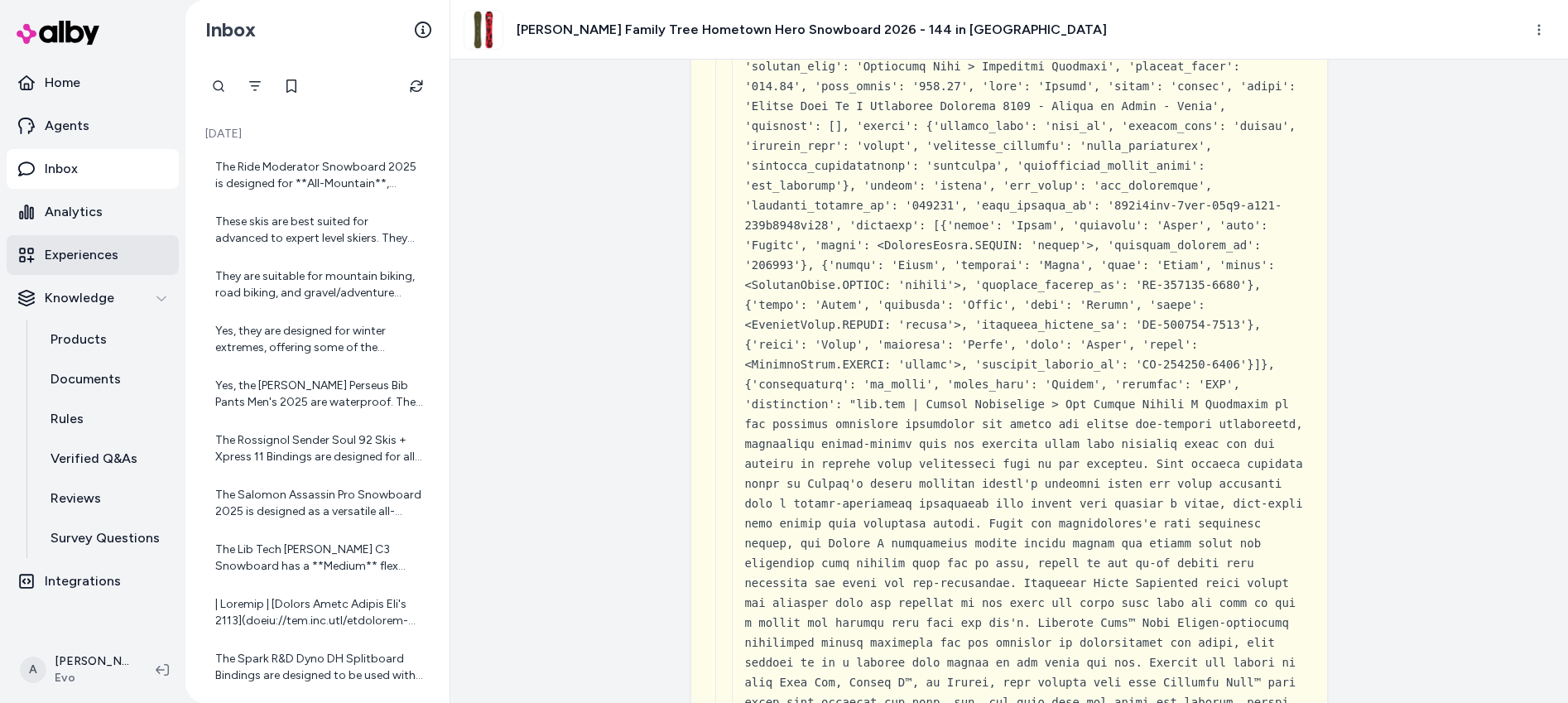
scroll to position [36918, 0]
